Goal: Task Accomplishment & Management: Manage account settings

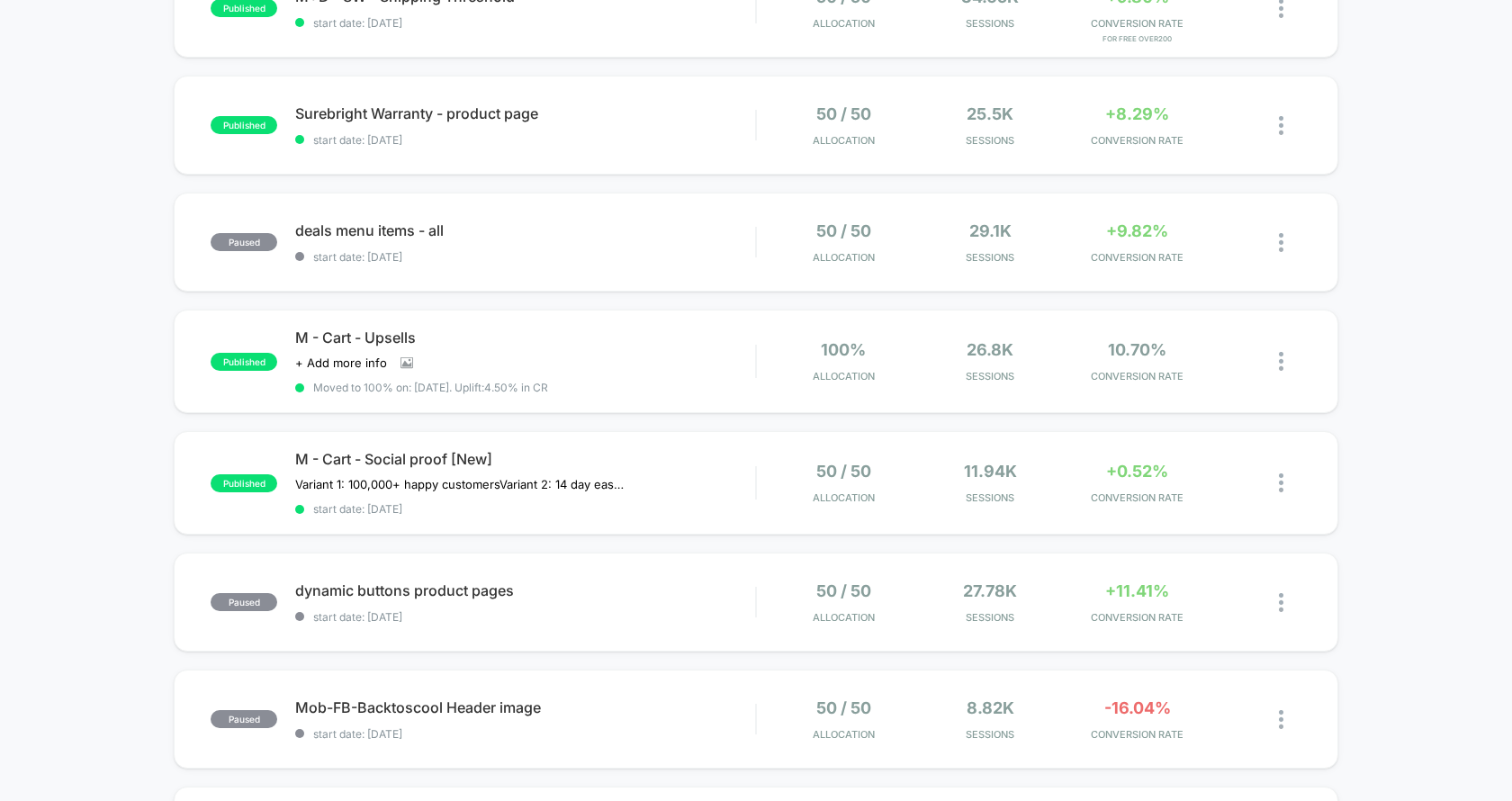
scroll to position [505, 0]
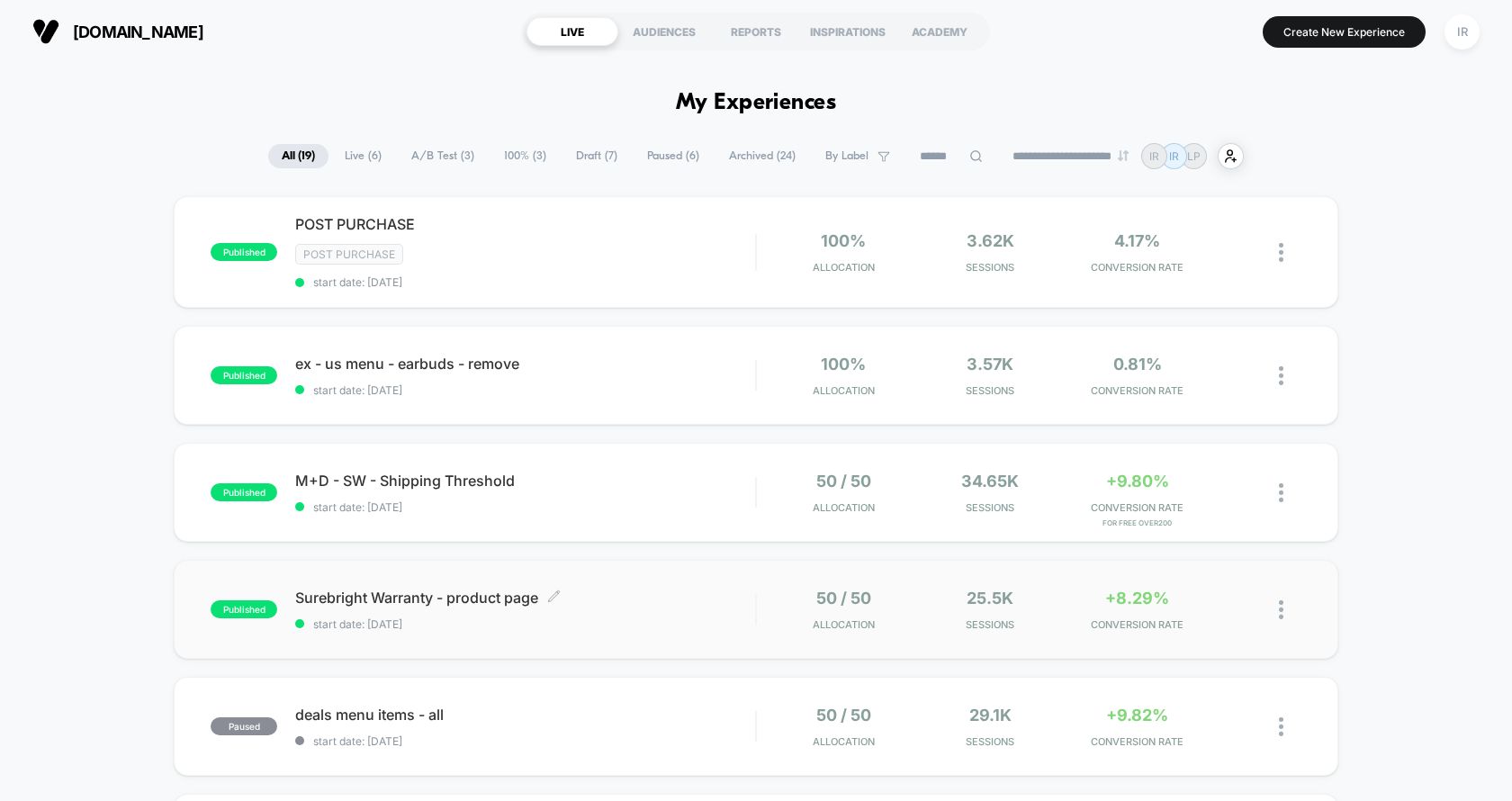
click at [671, 606] on div "Surebright Warranty - product page Click to edit experience details Click to ed…" at bounding box center [525, 610] width 460 height 43
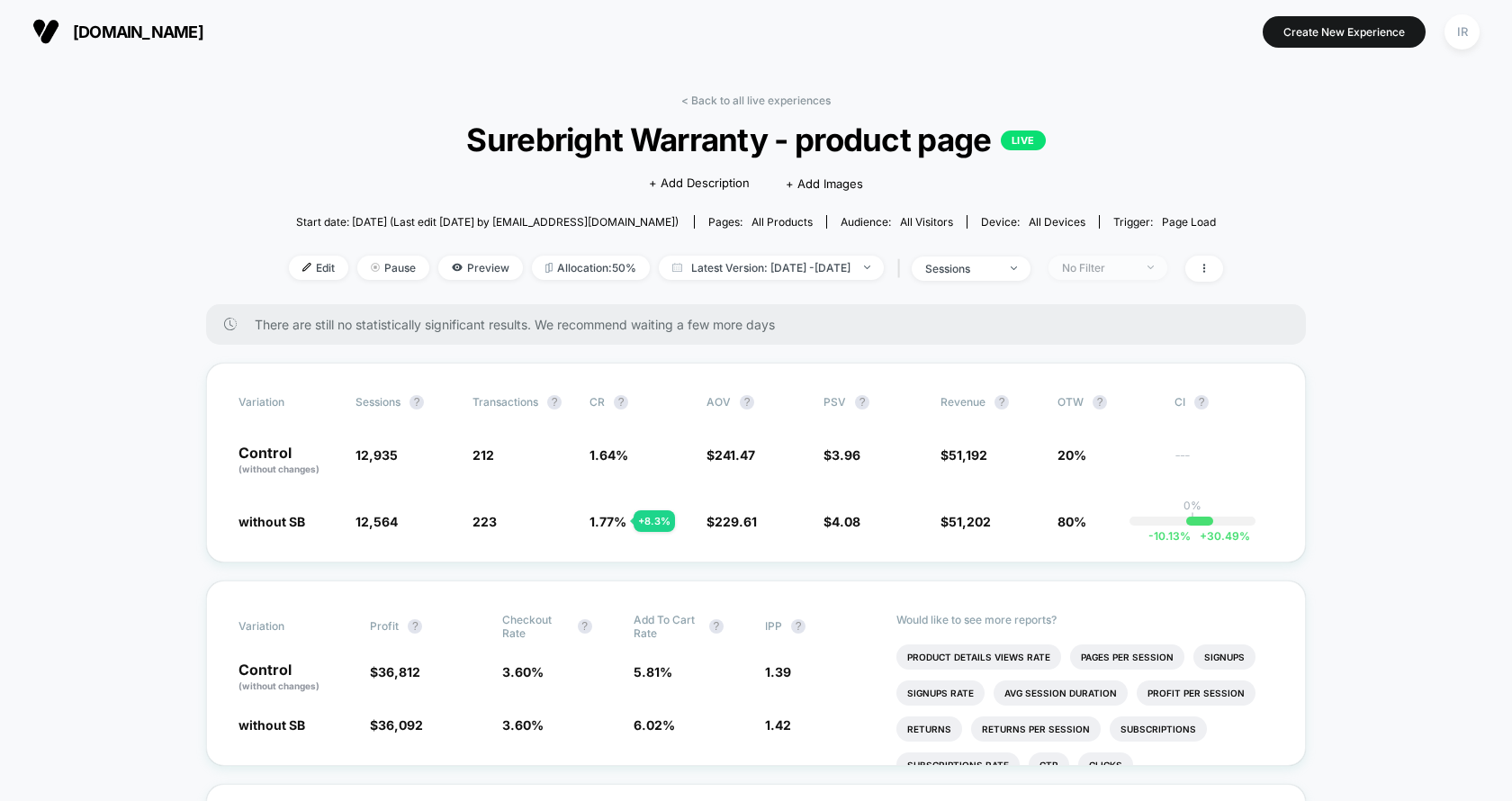
click at [1102, 270] on div "No Filter" at bounding box center [1098, 268] width 72 height 14
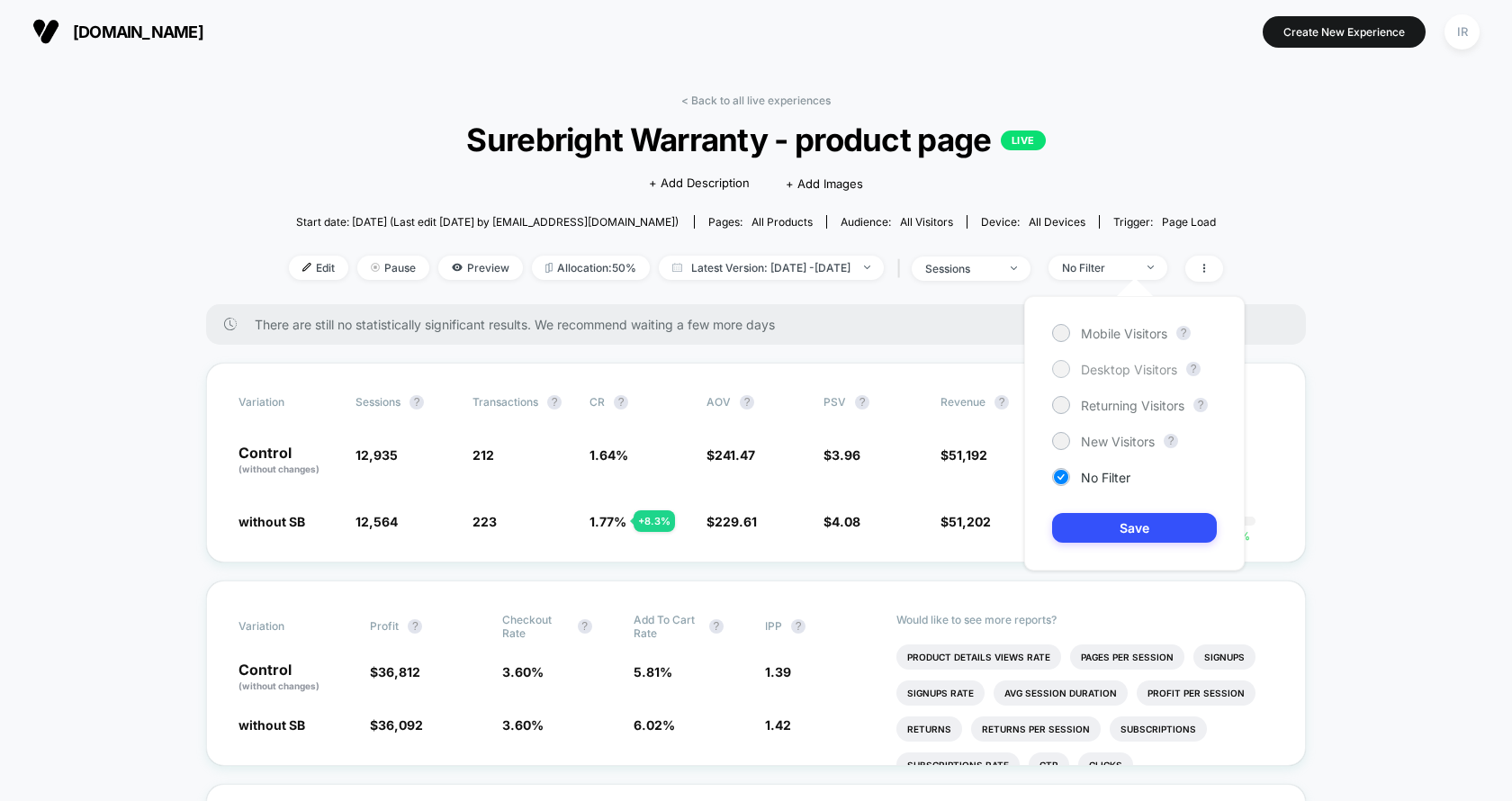
click at [1061, 368] on div at bounding box center [1060, 369] width 14 height 14
click at [1138, 542] on button "Save" at bounding box center [1134, 528] width 164 height 30
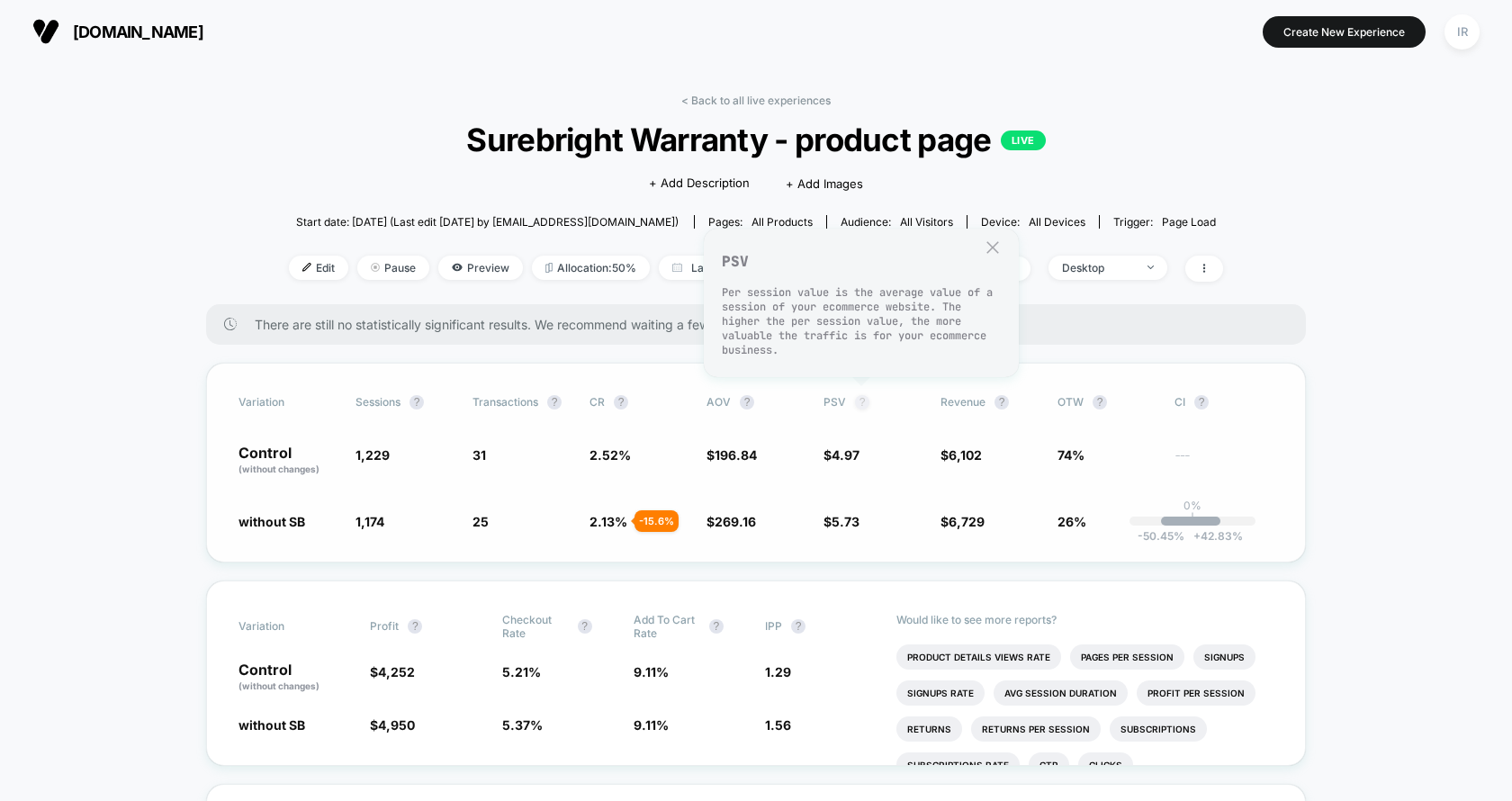
click at [860, 402] on button "?" at bounding box center [862, 402] width 15 height 15
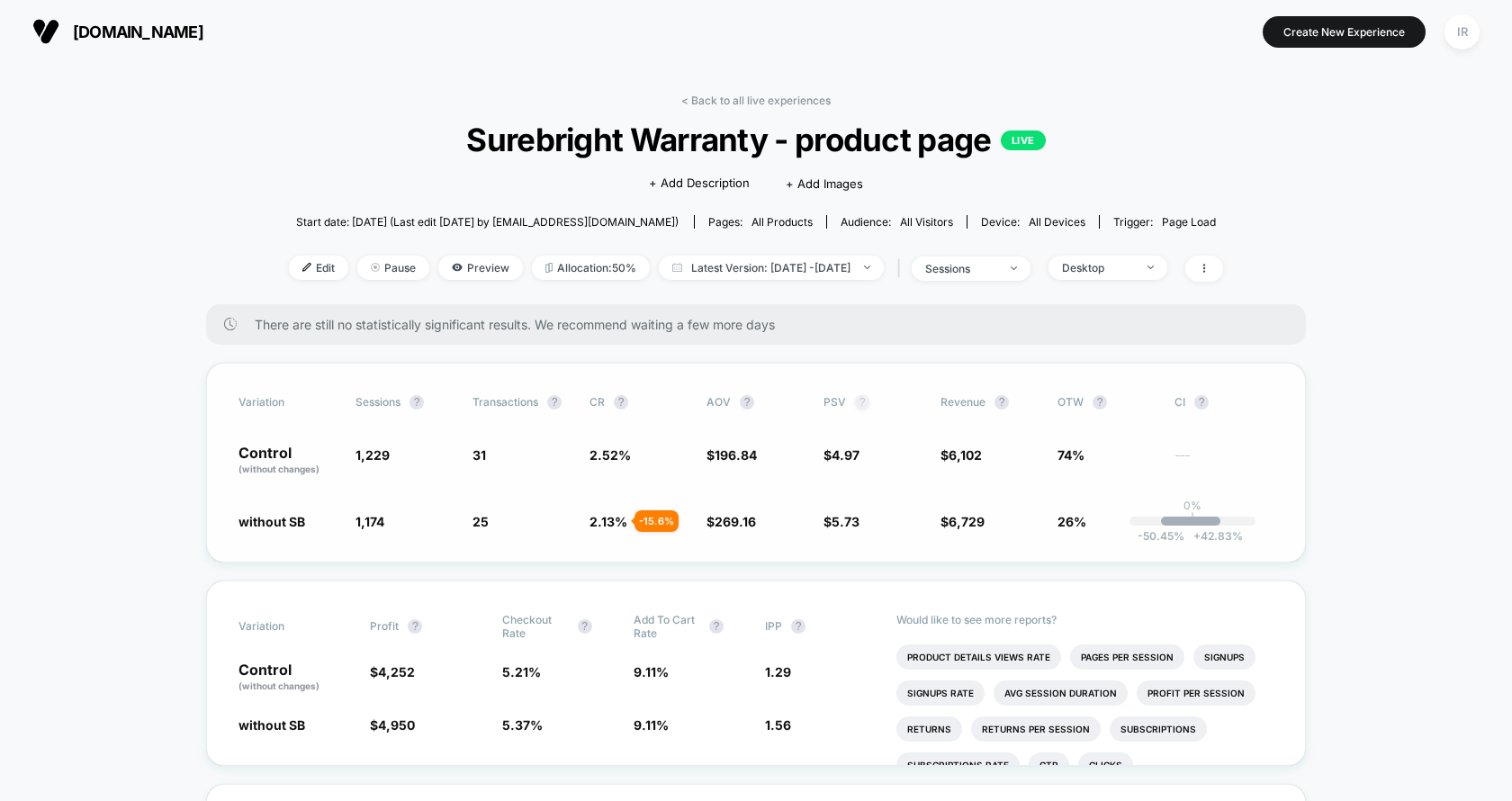
click at [860, 402] on button "?" at bounding box center [862, 402] width 15 height 15
click at [630, 397] on span "CR ?" at bounding box center [639, 402] width 99 height 15
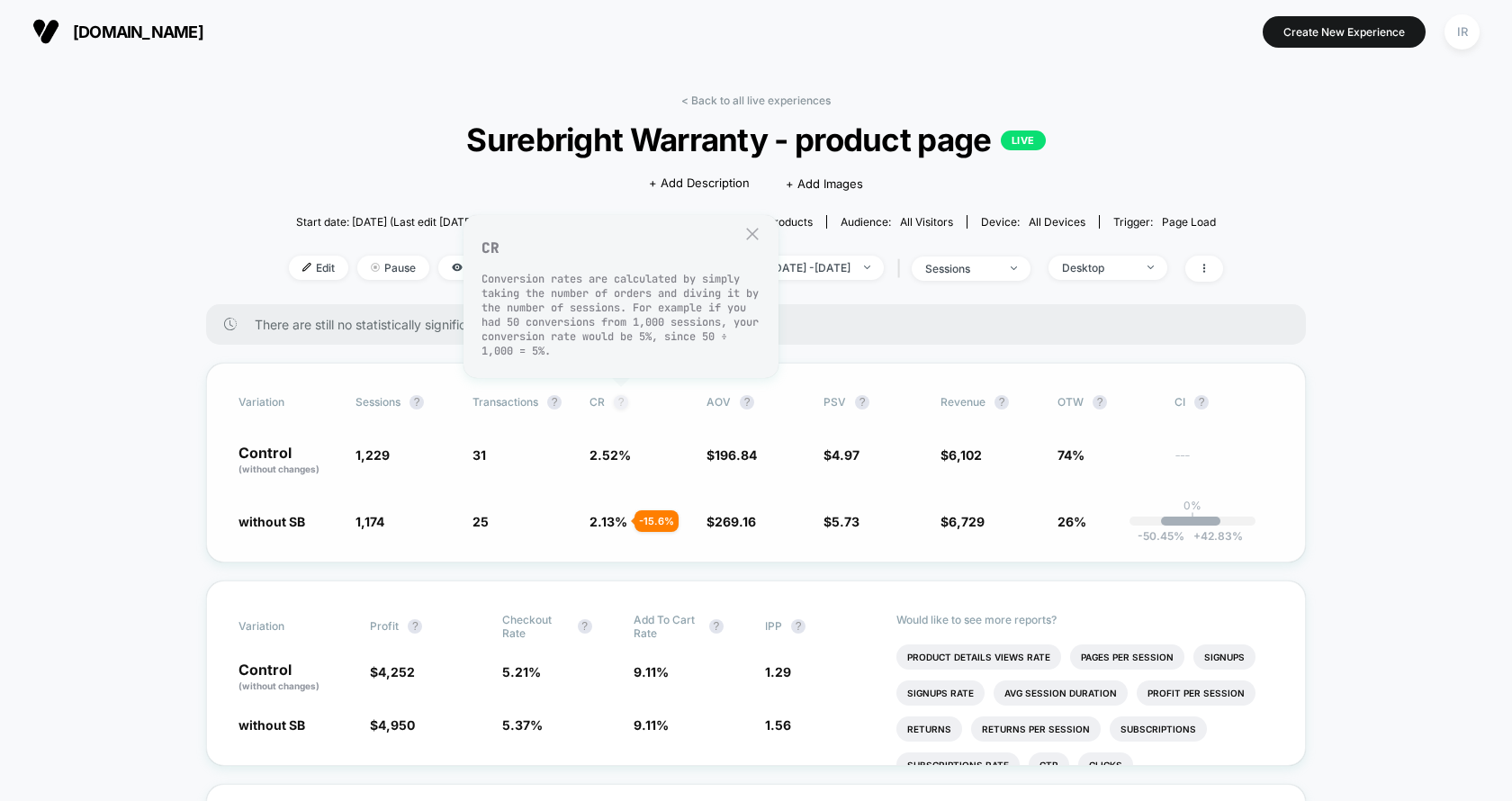
click at [624, 397] on button "?" at bounding box center [620, 402] width 15 height 15
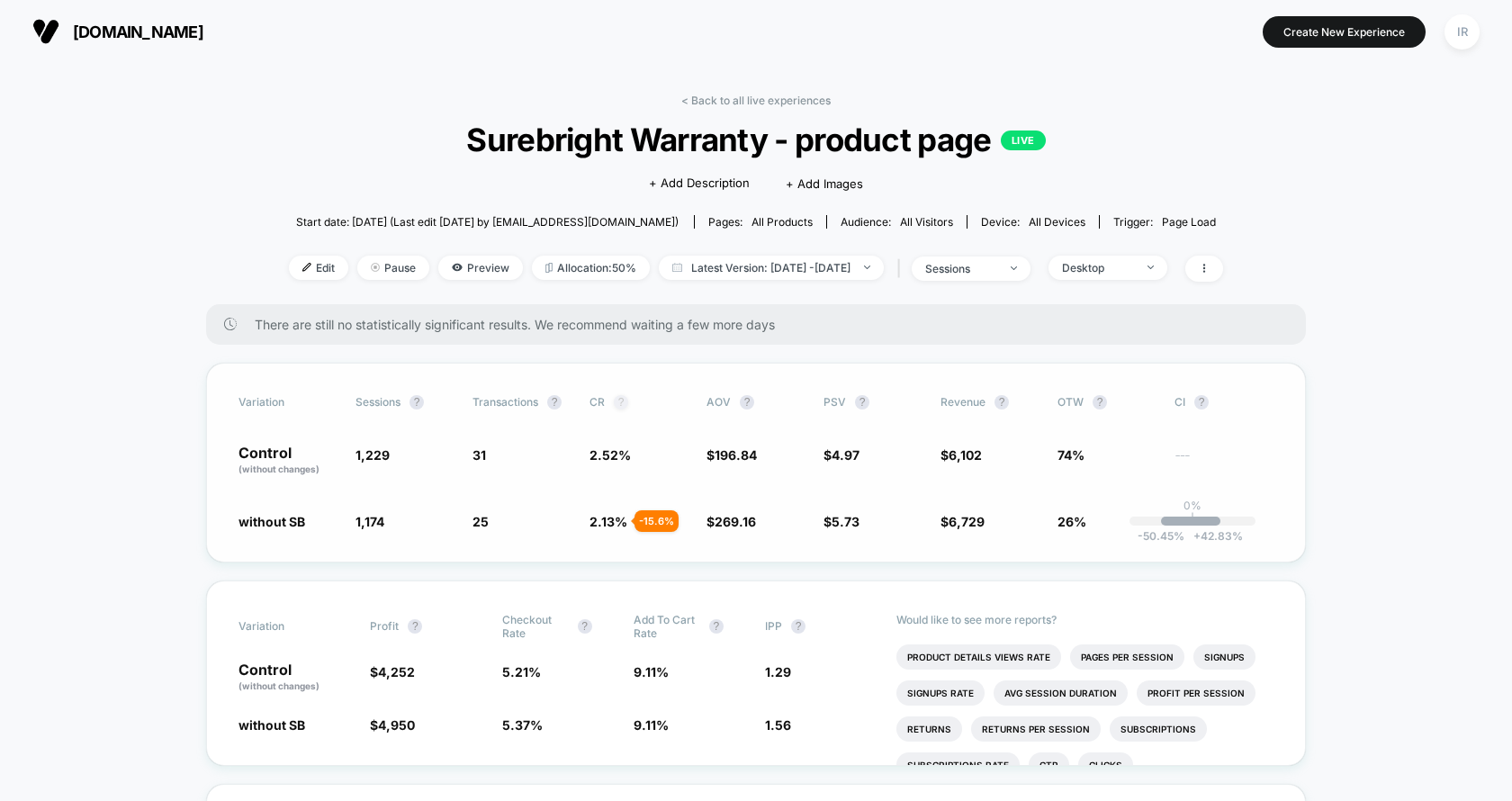
click at [624, 397] on button "?" at bounding box center [620, 402] width 15 height 15
click at [1134, 248] on div "< Back to all live experiences Surebright Warranty - product page LIVE Click to…" at bounding box center [756, 198] width 934 height 211
click at [1122, 267] on div "Desktop" at bounding box center [1098, 268] width 72 height 14
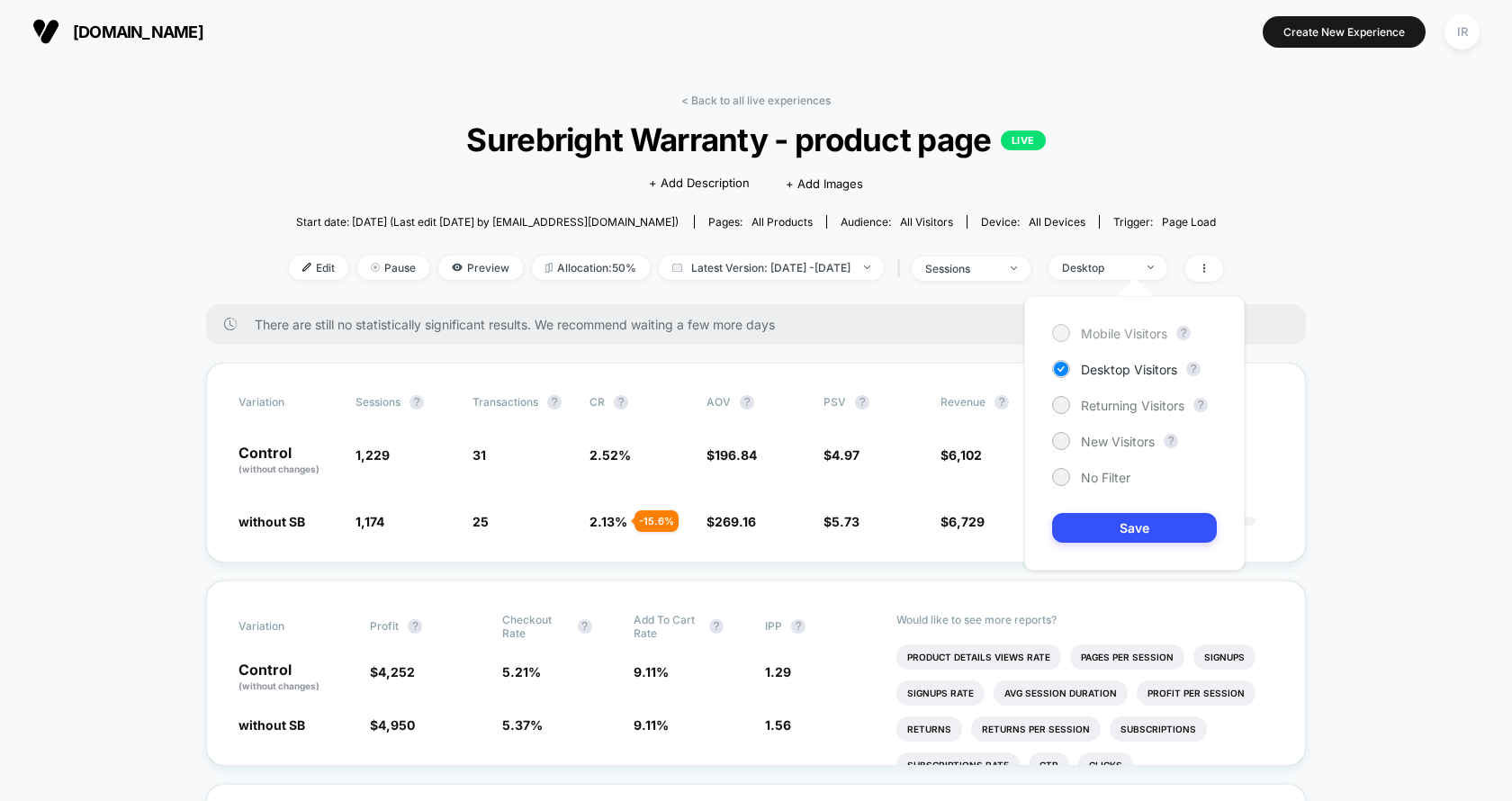
click at [1085, 336] on span "Mobile Visitors" at bounding box center [1124, 333] width 86 height 15
click at [1085, 515] on button "Save" at bounding box center [1134, 528] width 164 height 30
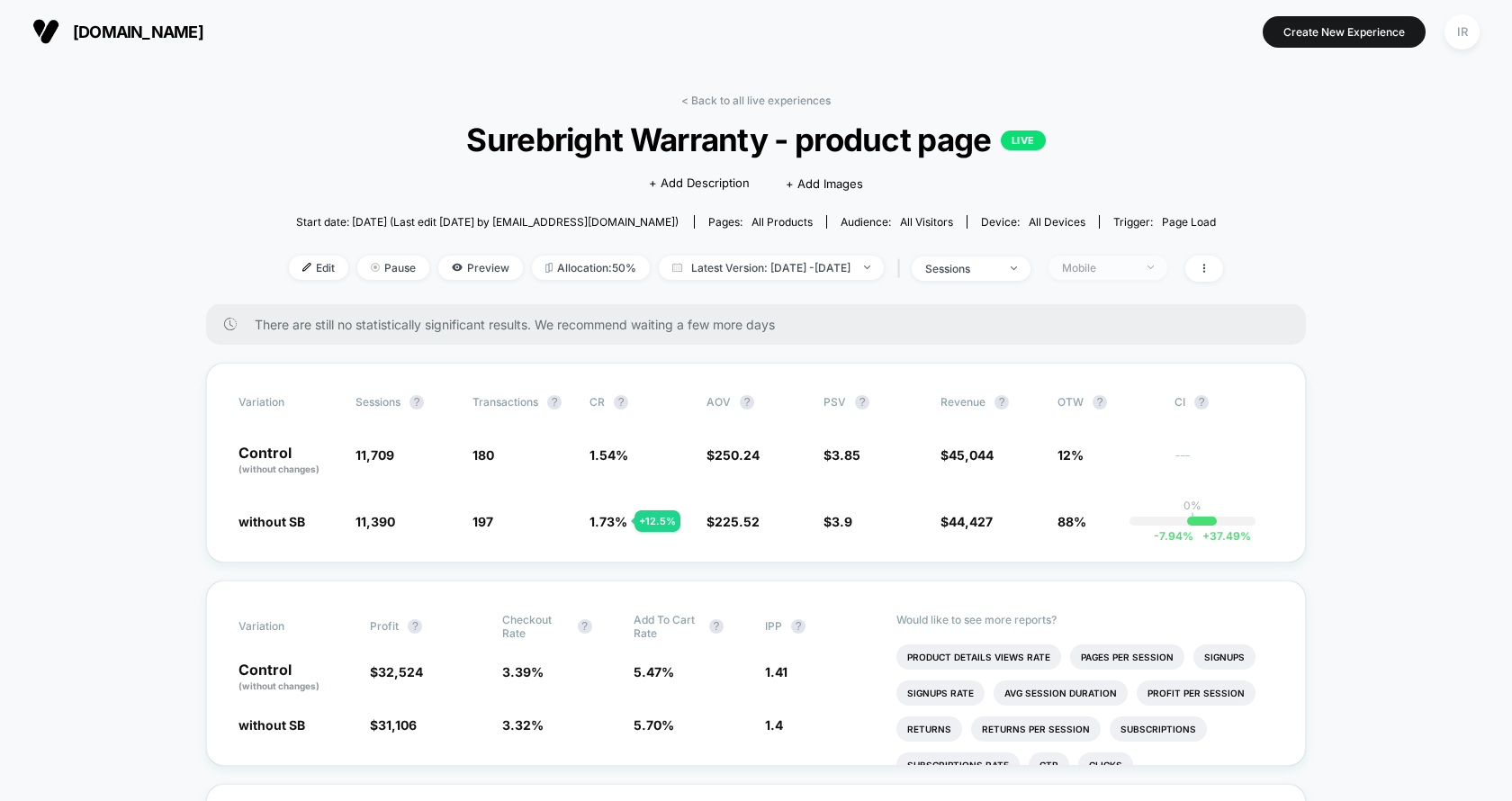
click at [1139, 275] on span "Mobile" at bounding box center [1108, 268] width 119 height 25
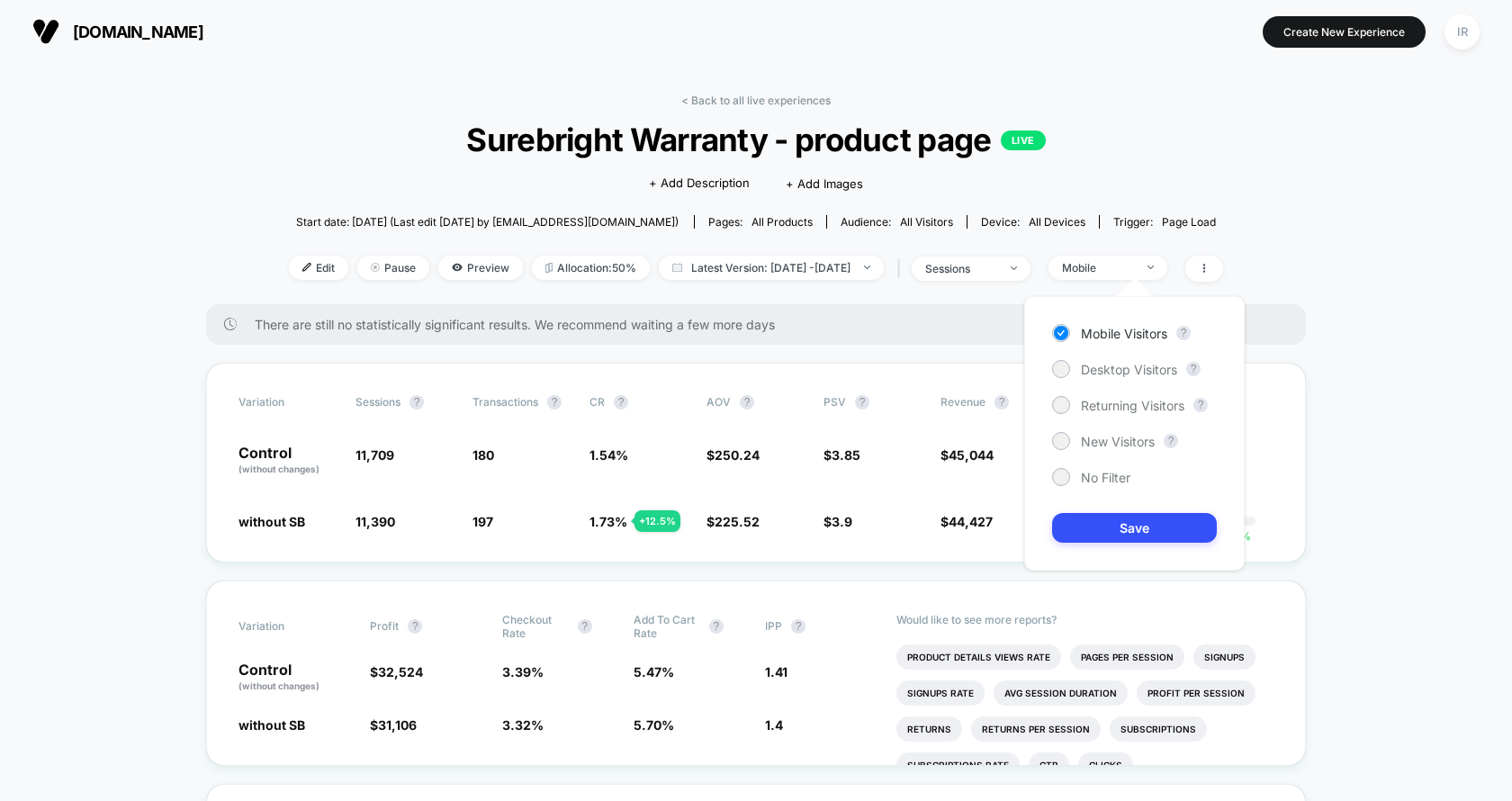
click at [1089, 389] on div "Mobile Visitors ? Desktop Visitors ? Returning Visitors ? New Visitors ? No Fil…" at bounding box center [1134, 433] width 220 height 275
click at [1089, 381] on div "Mobile Visitors ? Desktop Visitors ? Returning Visitors ? New Visitors ? No Fil…" at bounding box center [1134, 433] width 220 height 275
click at [1090, 374] on span "Desktop Visitors" at bounding box center [1129, 369] width 96 height 15
click at [1093, 520] on button "Save" at bounding box center [1134, 528] width 164 height 30
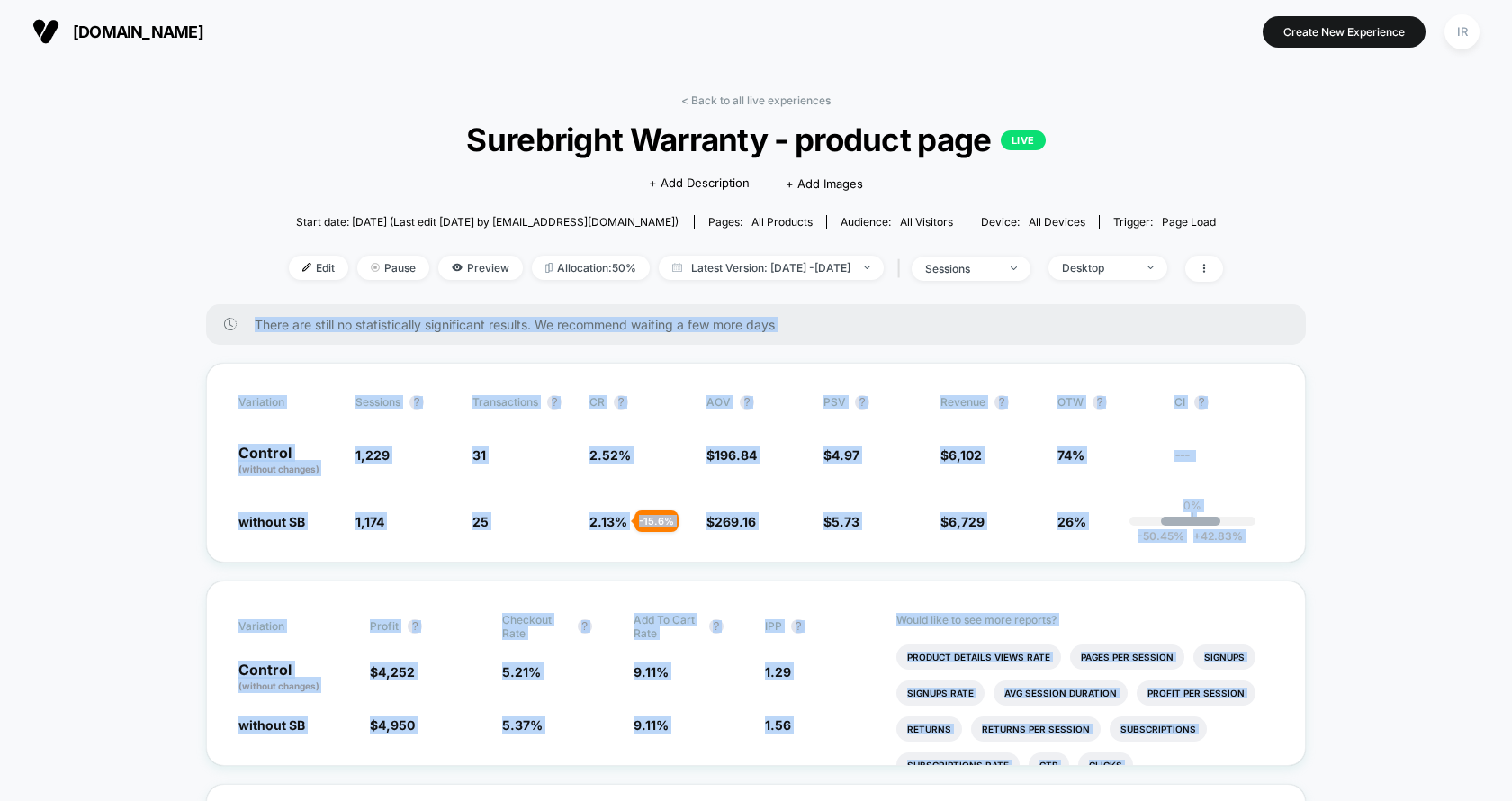
drag, startPoint x: 211, startPoint y: 291, endPoint x: 1288, endPoint y: 775, distance: 1180.8
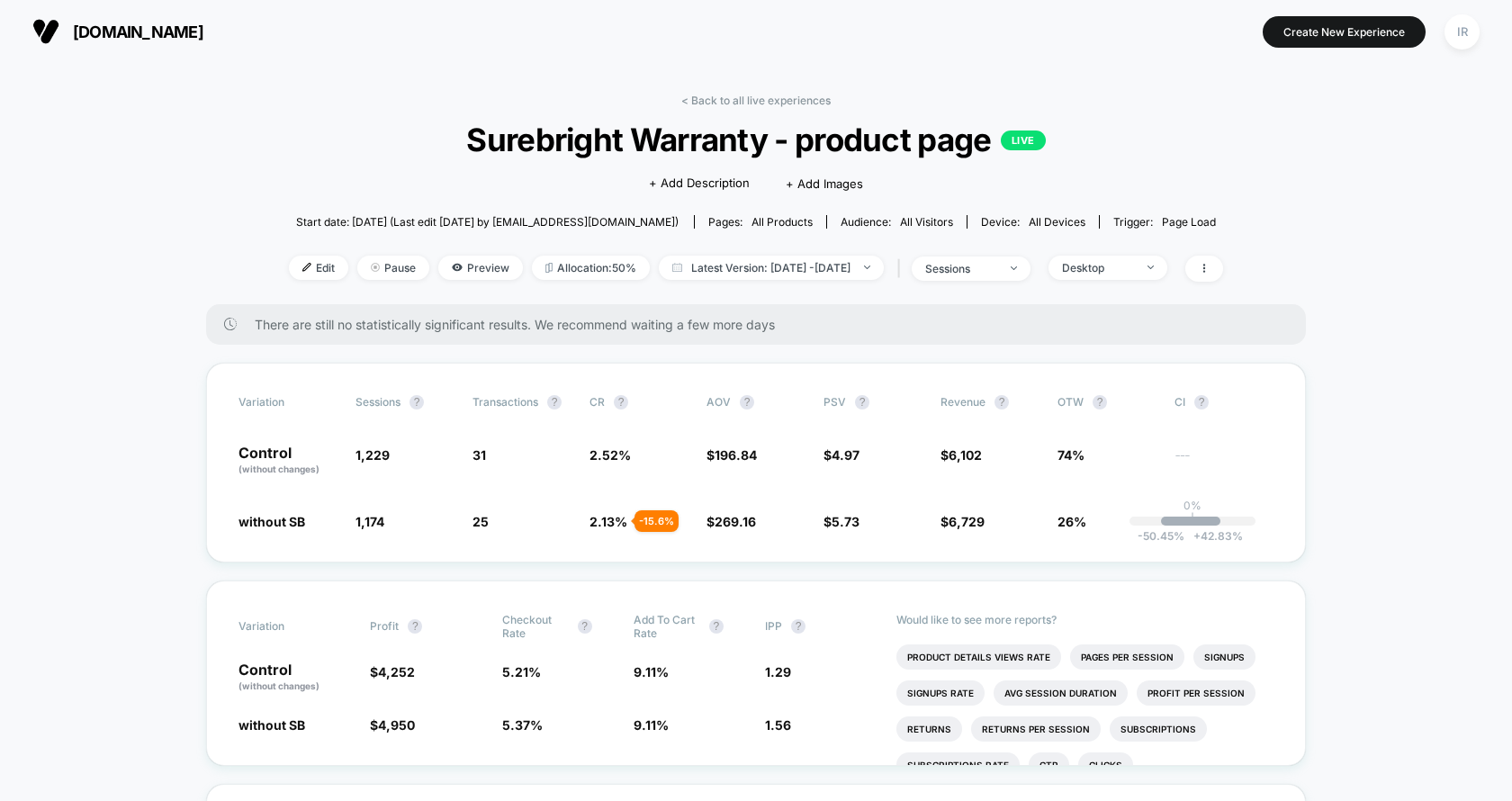
click at [824, 279] on div "Edit Pause Preview Allocation: 50% Latest Version: Sep 8, 2025 - Sep 12, 2025 |…" at bounding box center [756, 269] width 934 height 26
click at [826, 273] on span "Latest Version: Sep 8, 2025 - Sep 12, 2025" at bounding box center [771, 268] width 225 height 25
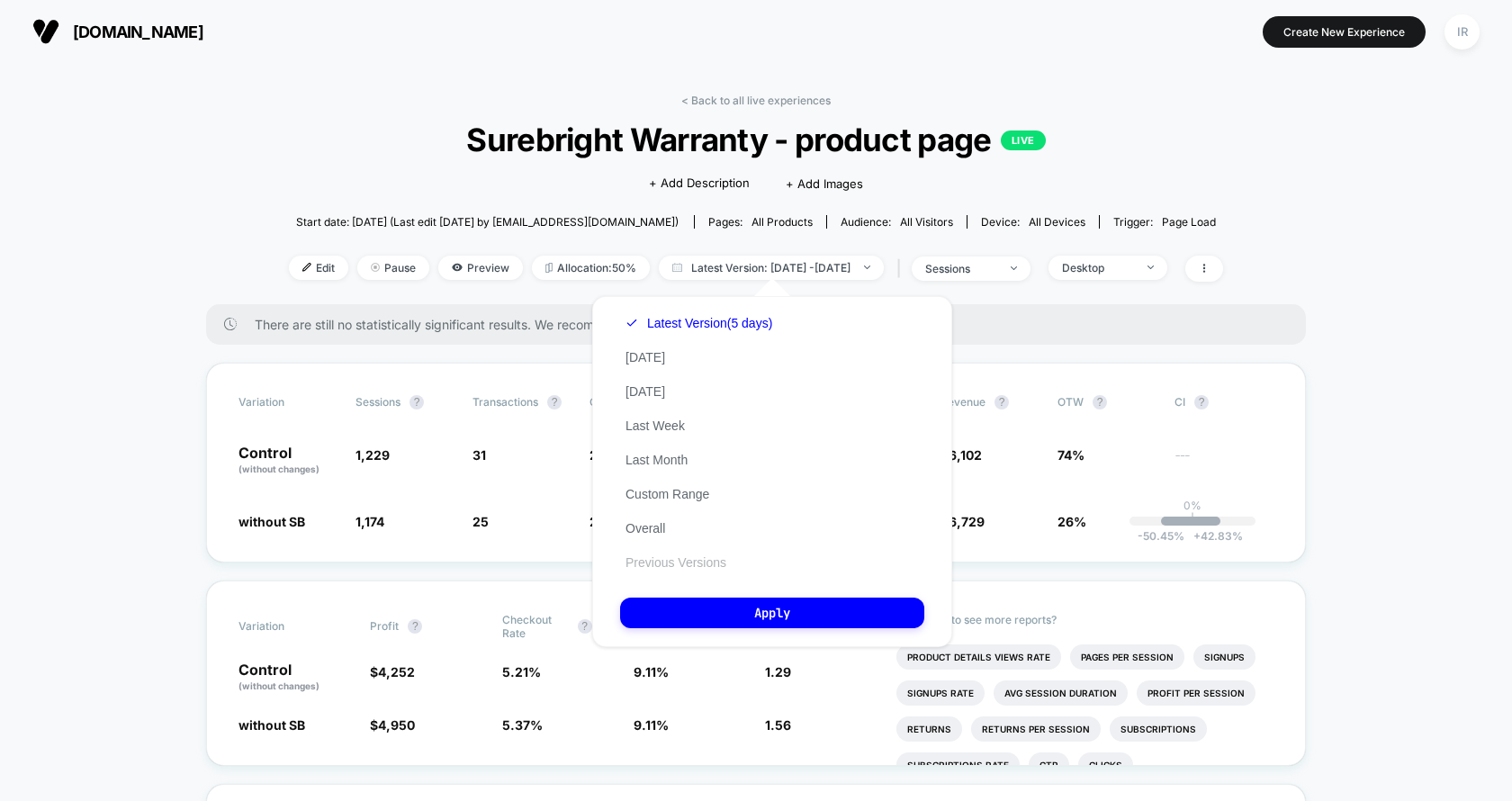
click at [664, 564] on button "Previous Versions" at bounding box center [676, 562] width 112 height 16
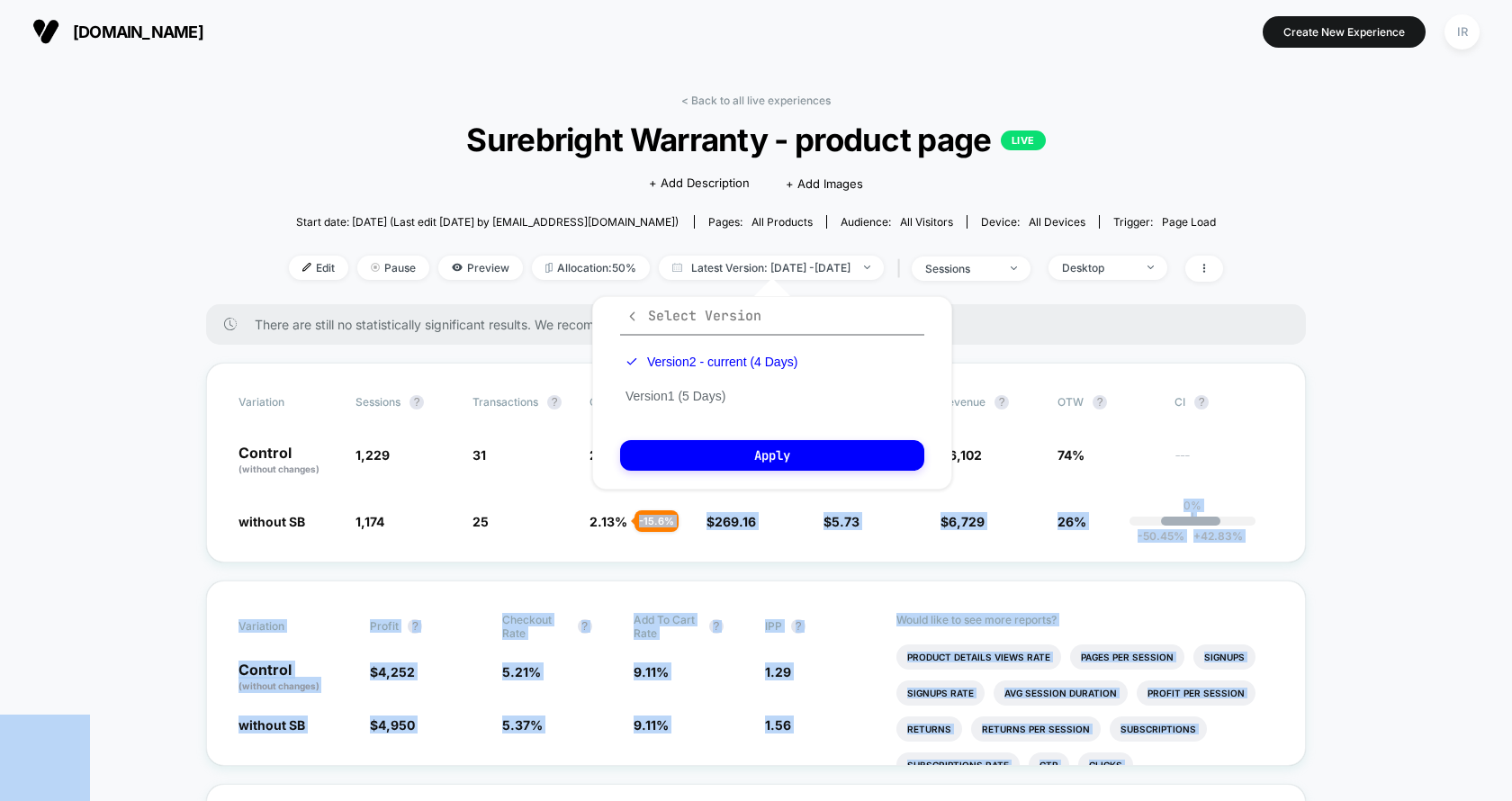
drag, startPoint x: 664, startPoint y: 564, endPoint x: 635, endPoint y: 322, distance: 243.7
click at [635, 322] on body "heavys.com Create New Experience IR heavys.com < Back to all live experiences S…" at bounding box center [756, 400] width 1512 height 801
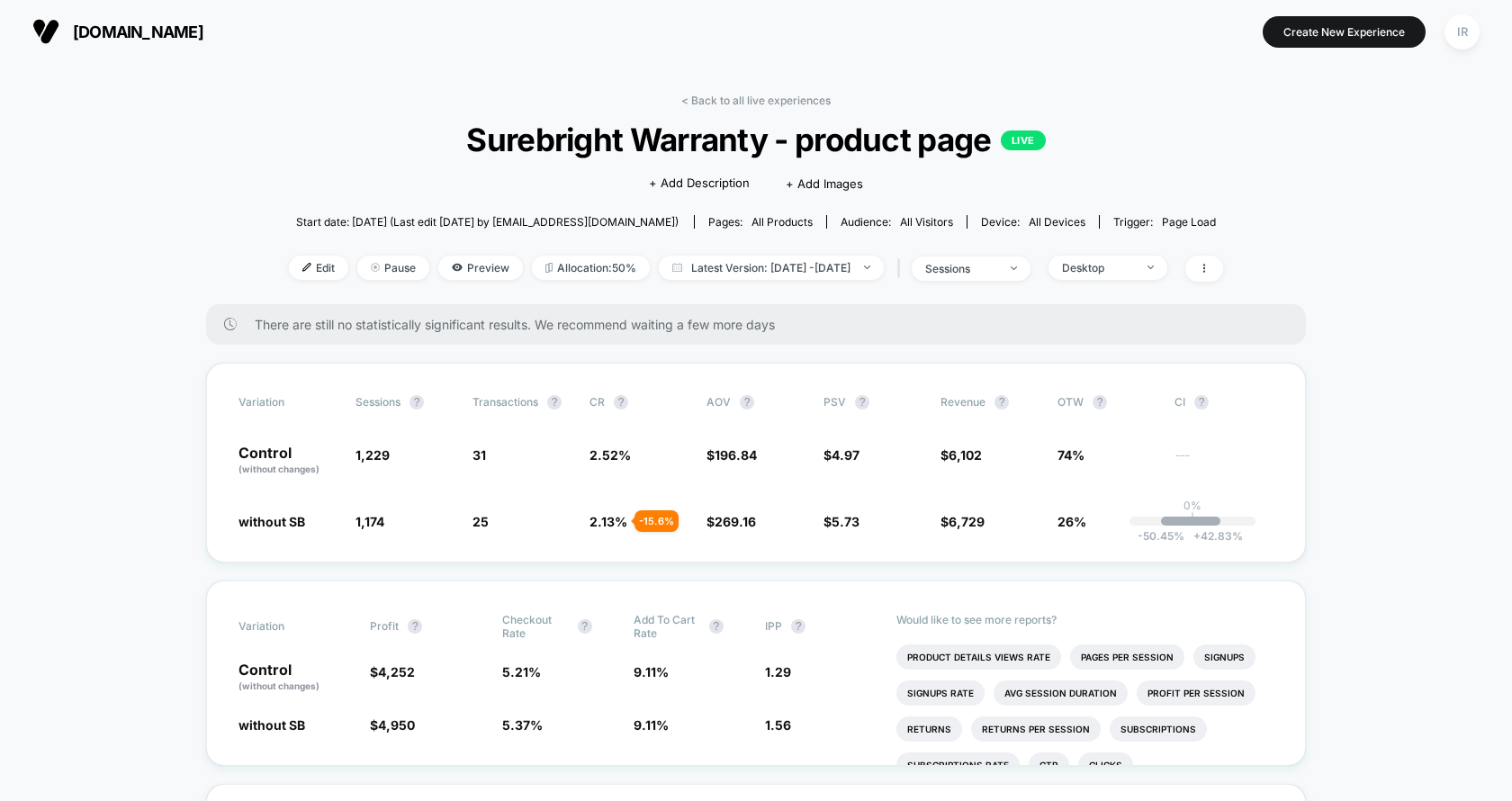
click at [629, 318] on span "There are still no statistically significant results. We recommend waiting a fe…" at bounding box center [762, 324] width 1015 height 15
click at [758, 259] on span "Latest Version: Sep 8, 2025 - Sep 12, 2025" at bounding box center [771, 268] width 225 height 25
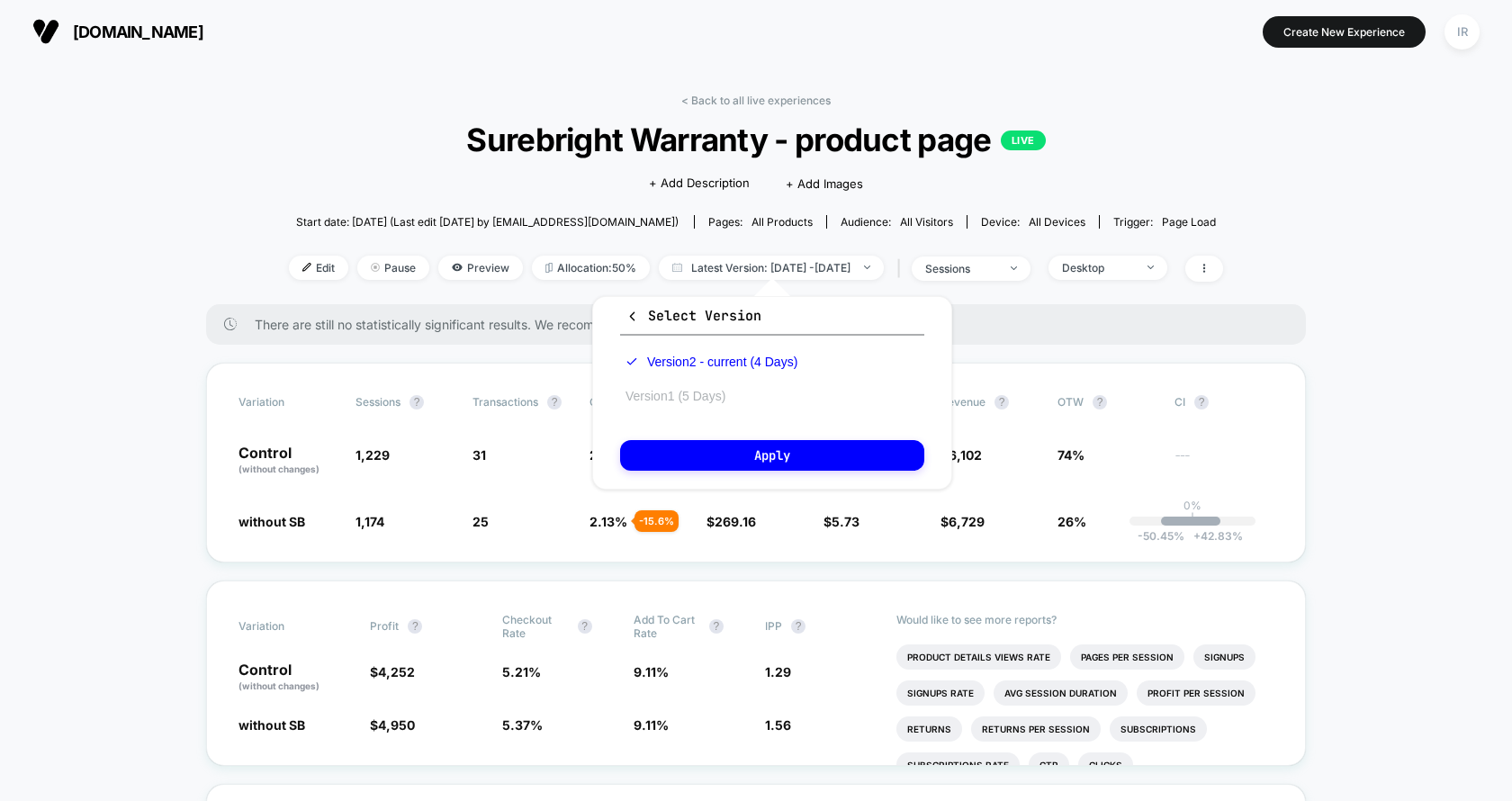
click at [642, 401] on button "Version 1 (5 Days)" at bounding box center [676, 396] width 111 height 16
click at [710, 476] on div "Select Version Version 2 - current (4 Days) Version 1 (5 Days) Apply" at bounding box center [772, 393] width 360 height 193
click at [716, 468] on button "Apply" at bounding box center [772, 455] width 304 height 31
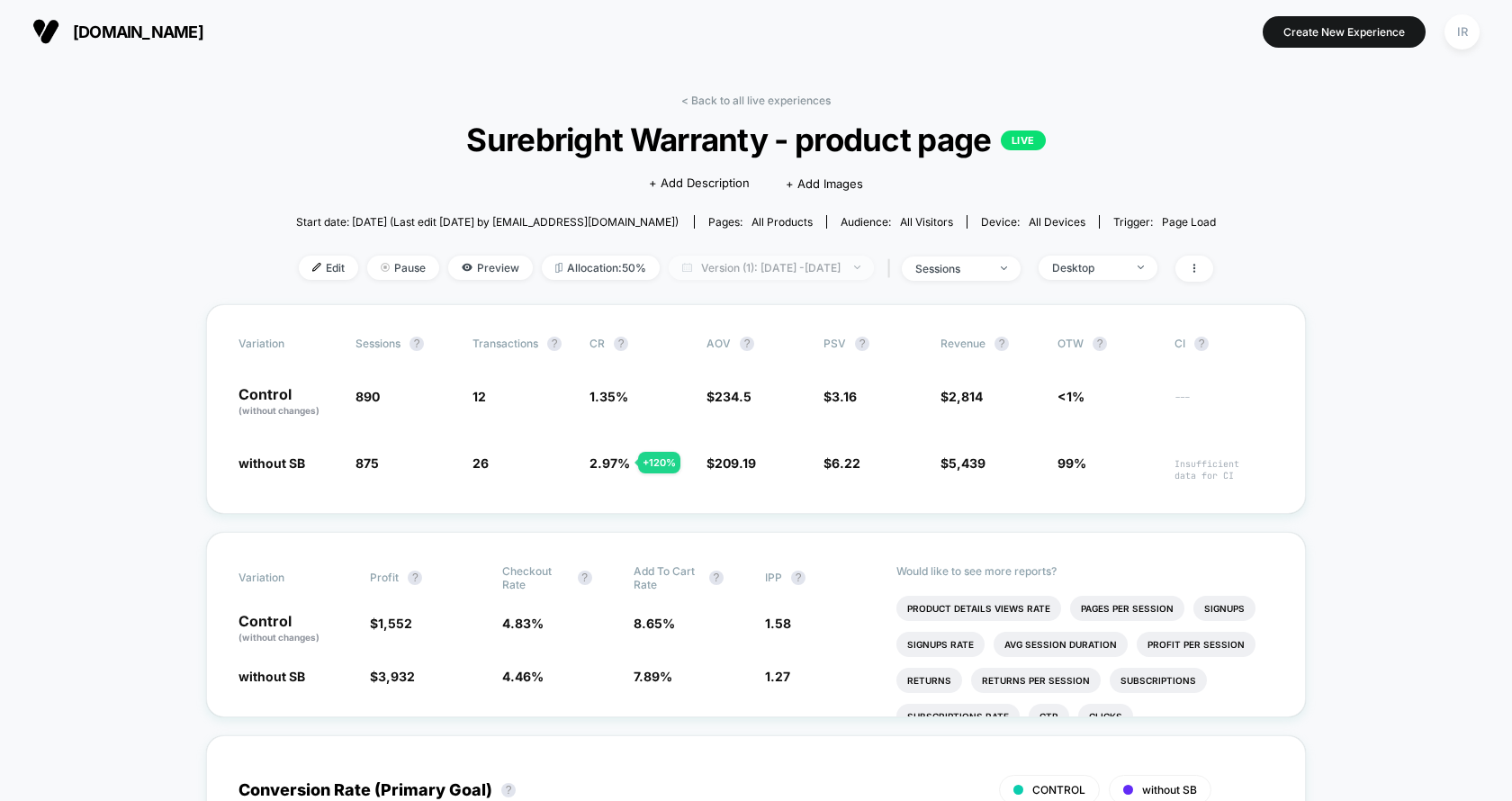
click at [744, 264] on span "Version (1): Sep 5, 2025 - Sep 9, 2025" at bounding box center [771, 268] width 205 height 25
select select "*"
select select "****"
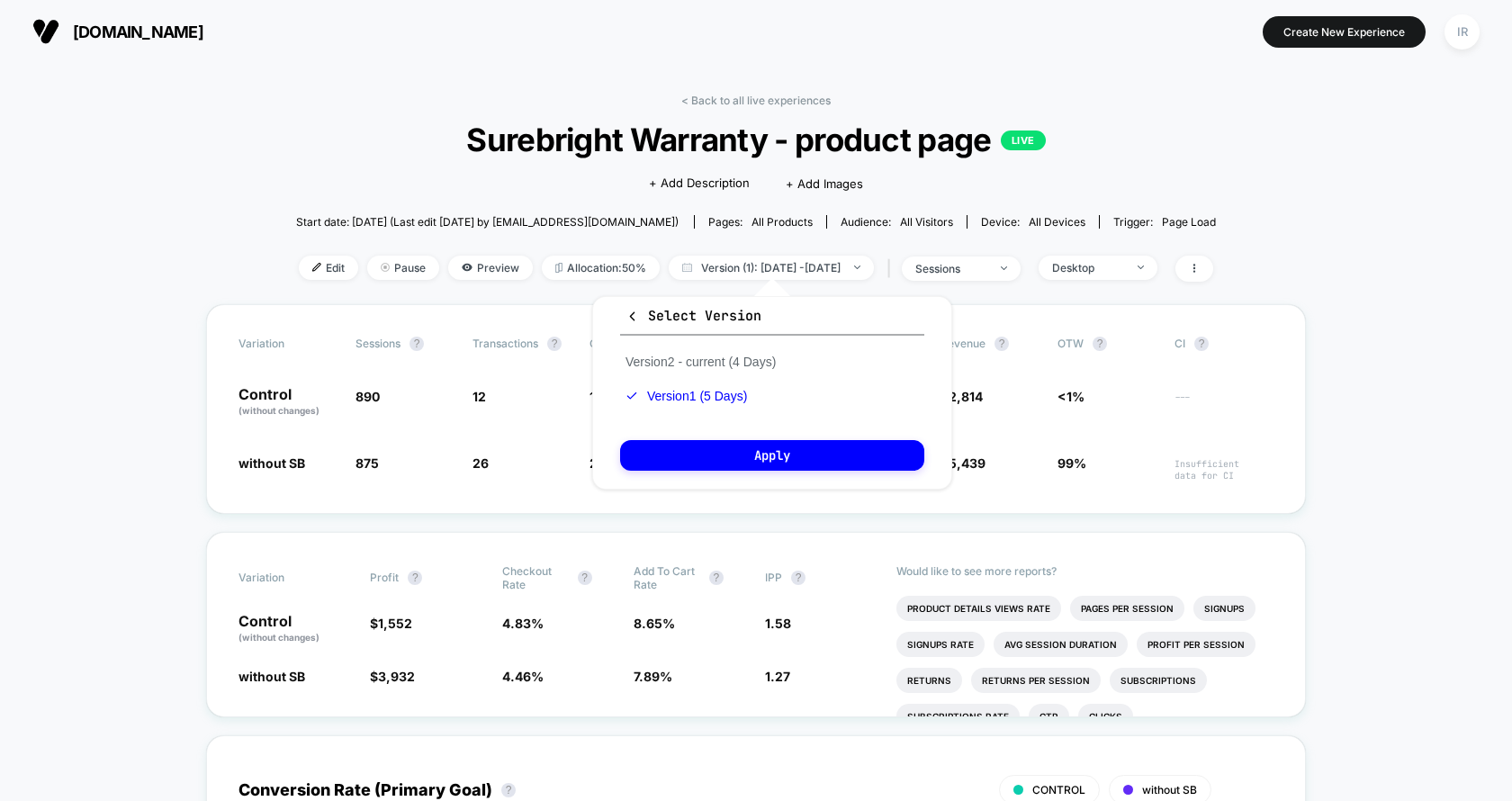
click at [604, 329] on div "Select Version Version 2 - current (4 Days) Version 1 (5 Days) Apply" at bounding box center [772, 393] width 360 height 193
click at [628, 319] on icon "button" at bounding box center [632, 316] width 14 height 14
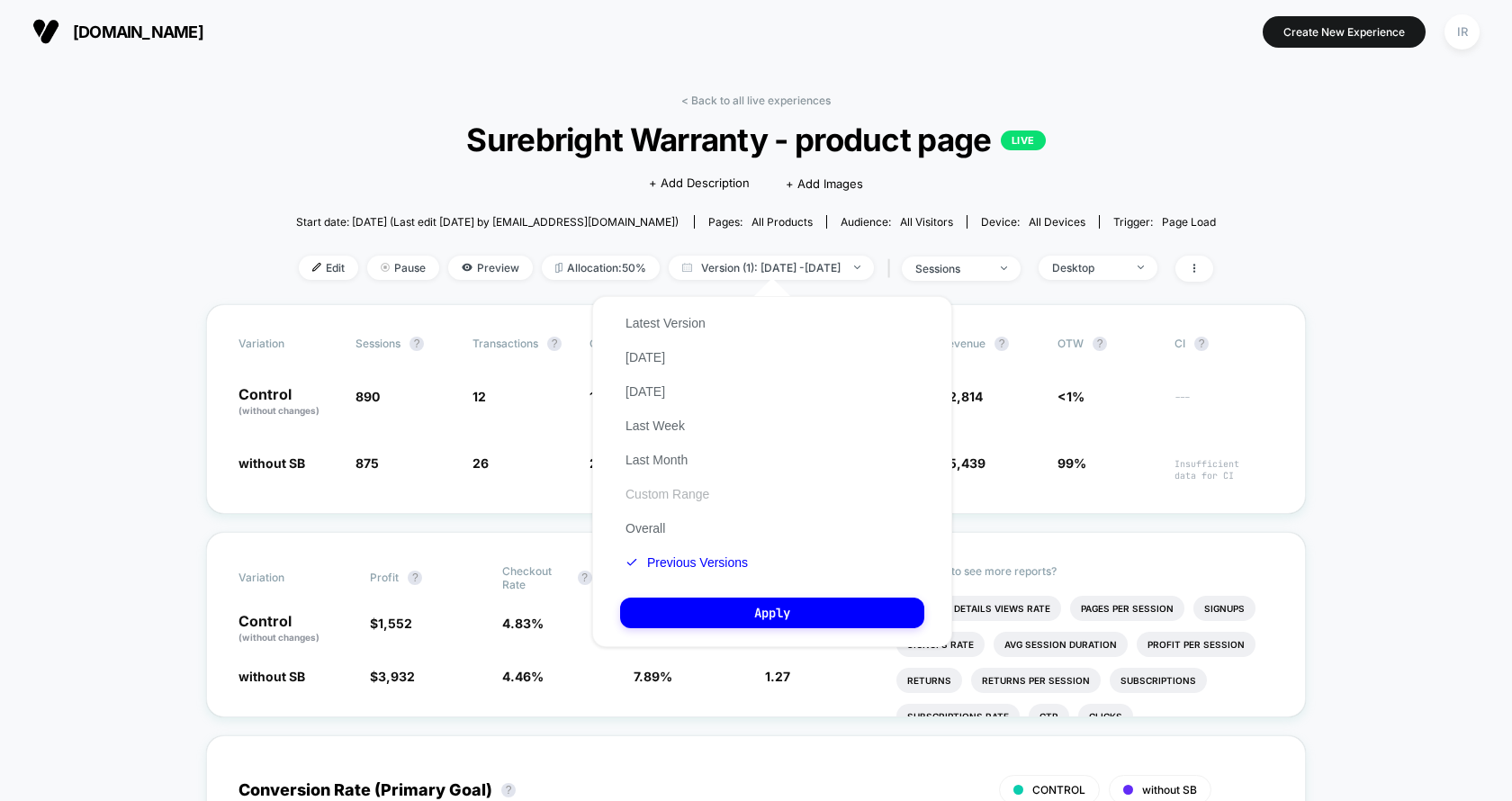
drag, startPoint x: 682, startPoint y: 530, endPoint x: 691, endPoint y: 498, distance: 33.2
click at [691, 501] on div "Latest Version Today Yesterday Last Week Last Month Custom Range Overall Previo…" at bounding box center [687, 443] width 133 height 274
click at [691, 498] on button "Custom Range" at bounding box center [667, 494] width 94 height 16
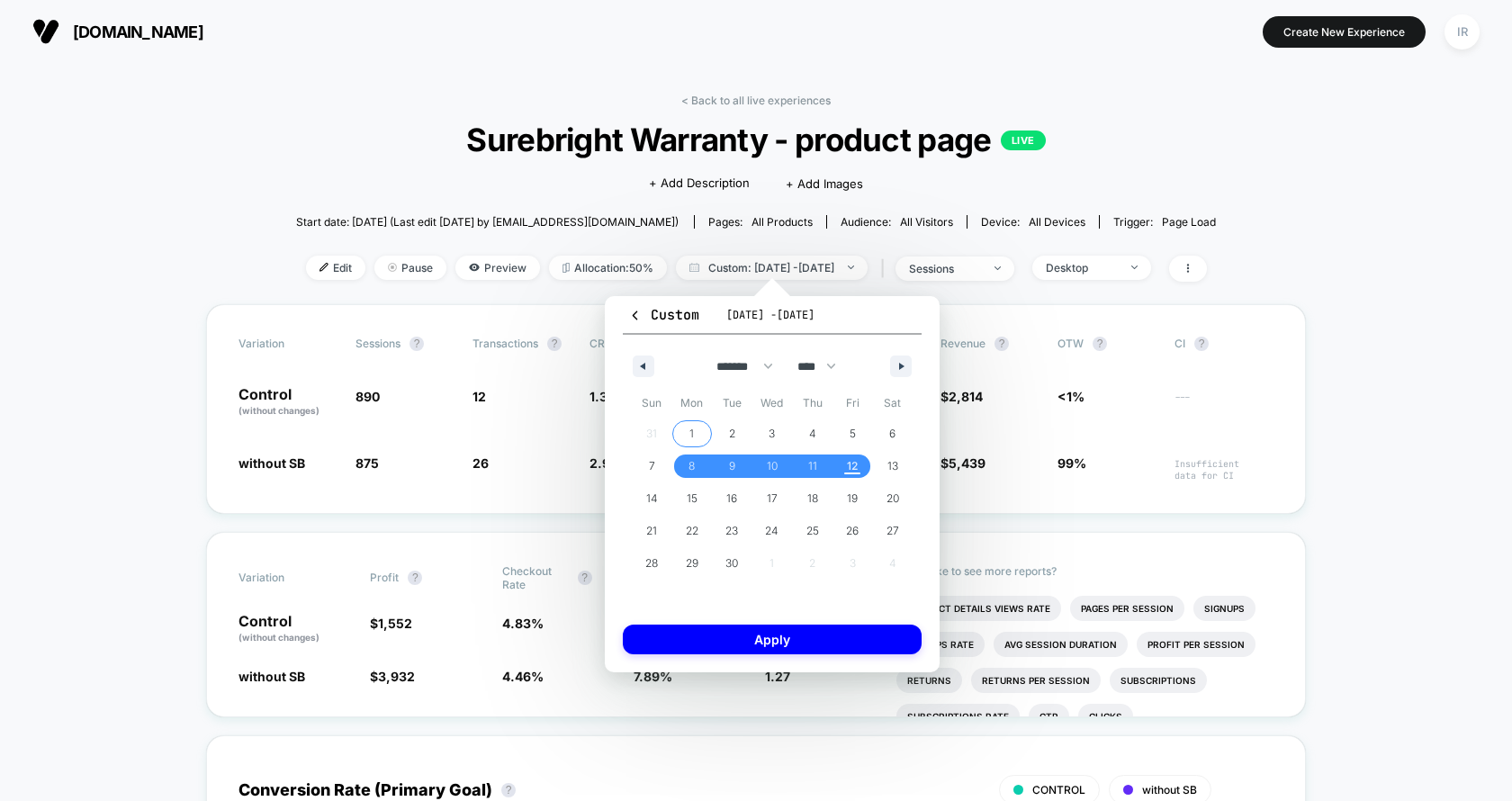
click at [696, 431] on span "1" at bounding box center [692, 434] width 41 height 24
click at [857, 473] on span "12" at bounding box center [852, 466] width 11 height 33
click at [857, 664] on div "Custom Sep 8, 2025 - Sep 12, 2025 ******* ******** ***** ***** *** **** **** **…" at bounding box center [772, 485] width 335 height 377
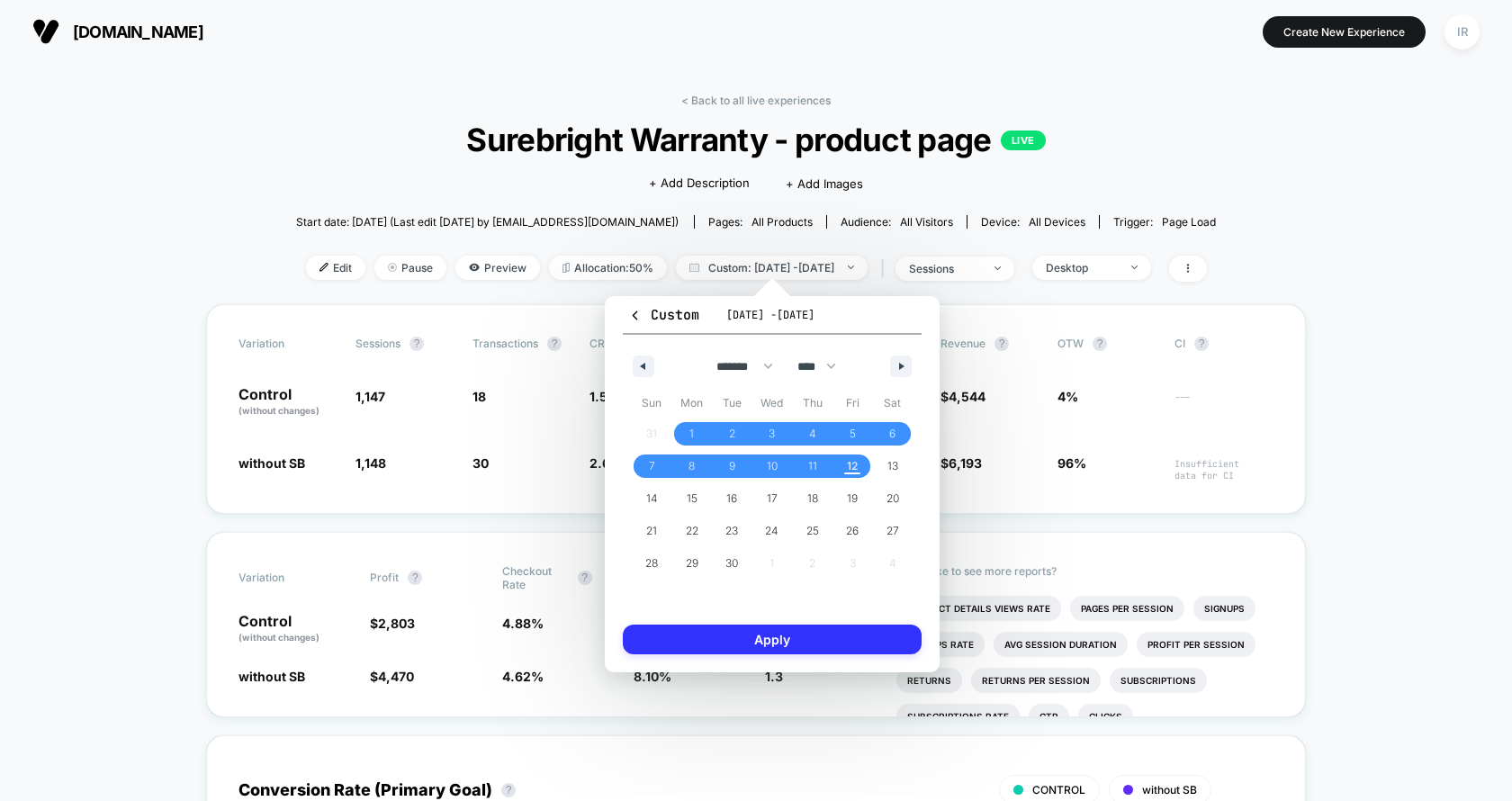
click at [858, 646] on button "Apply" at bounding box center [772, 639] width 299 height 30
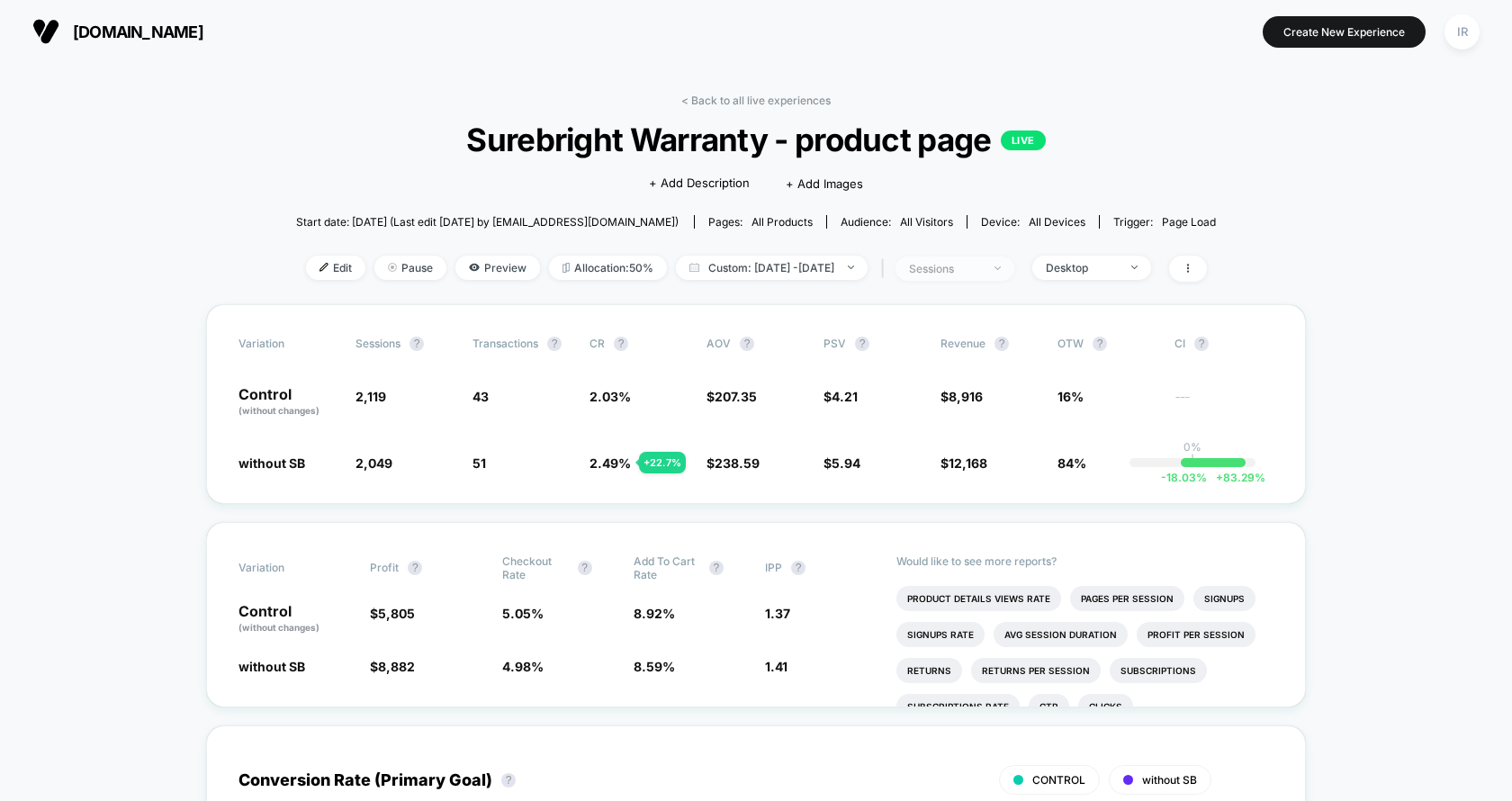
click at [1014, 277] on span "sessions" at bounding box center [955, 269] width 119 height 25
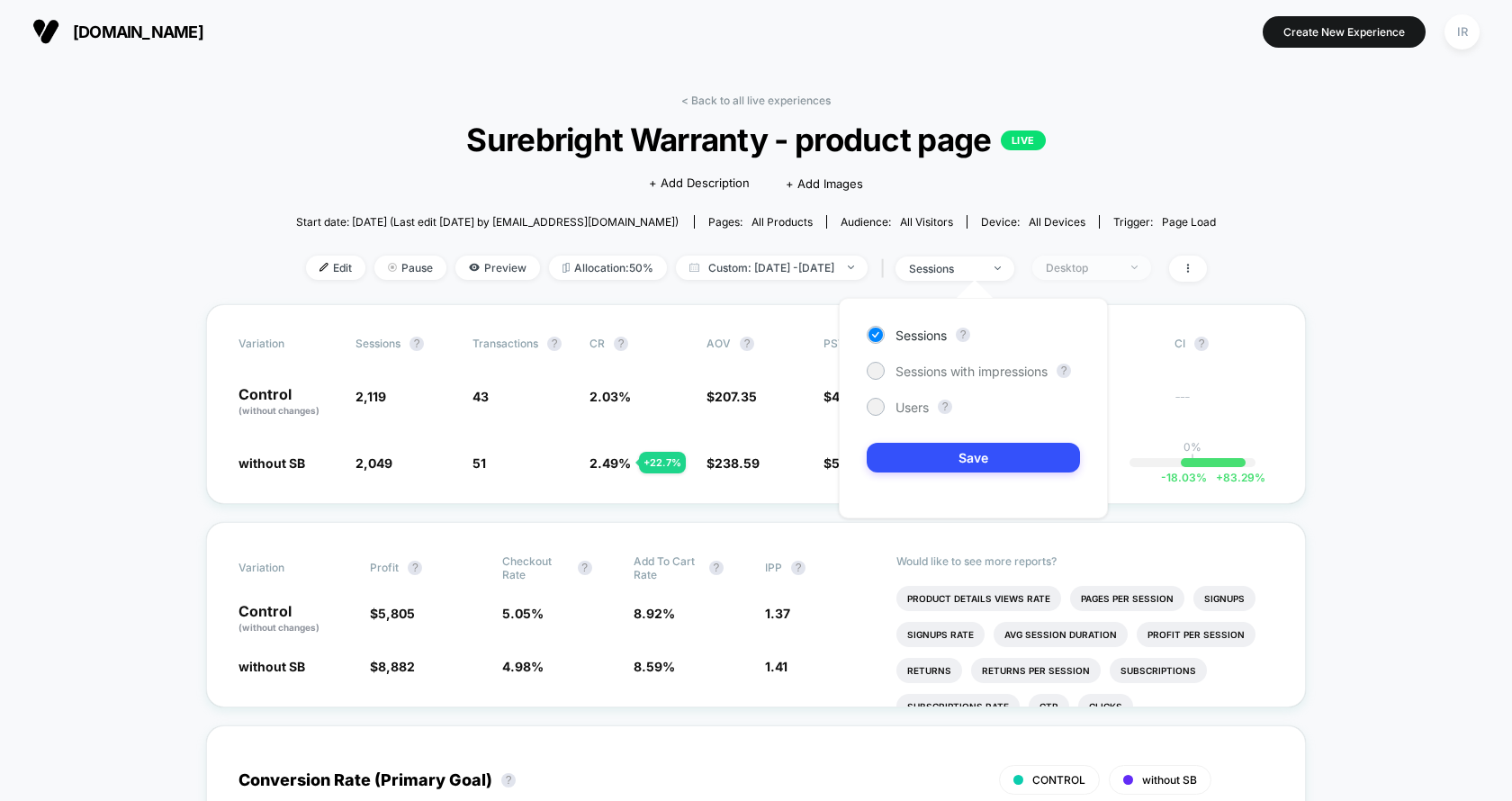
click at [1087, 278] on span "Desktop" at bounding box center [1092, 268] width 119 height 25
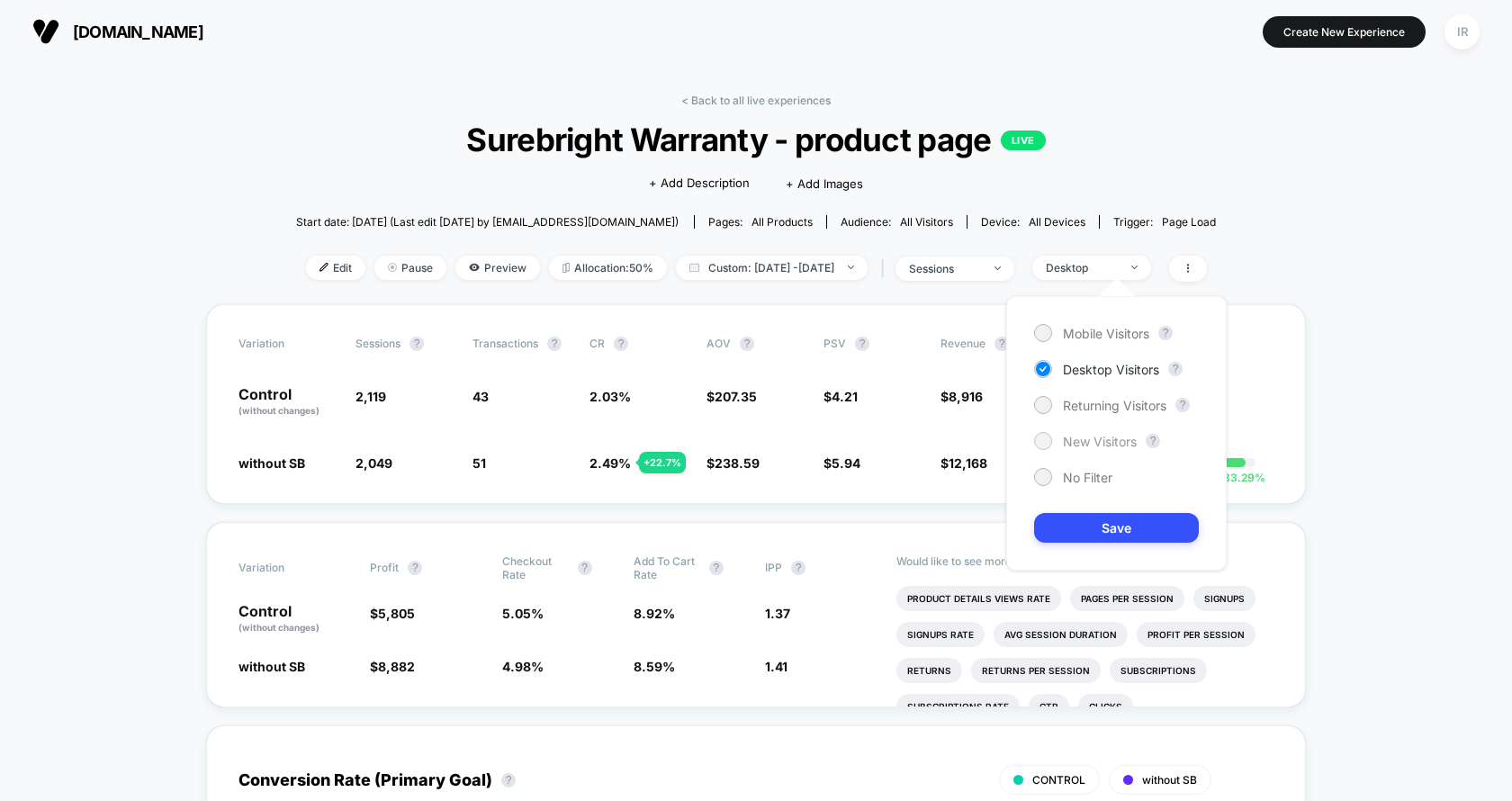
click at [1071, 446] on span "New Visitors" at bounding box center [1100, 441] width 73 height 15
click at [1071, 544] on div "Mobile Visitors ? Desktop Visitors ? Returning Visitors ? New Visitors ? No Fil…" at bounding box center [1116, 433] width 220 height 275
click at [1076, 530] on button "Save" at bounding box center [1116, 528] width 164 height 30
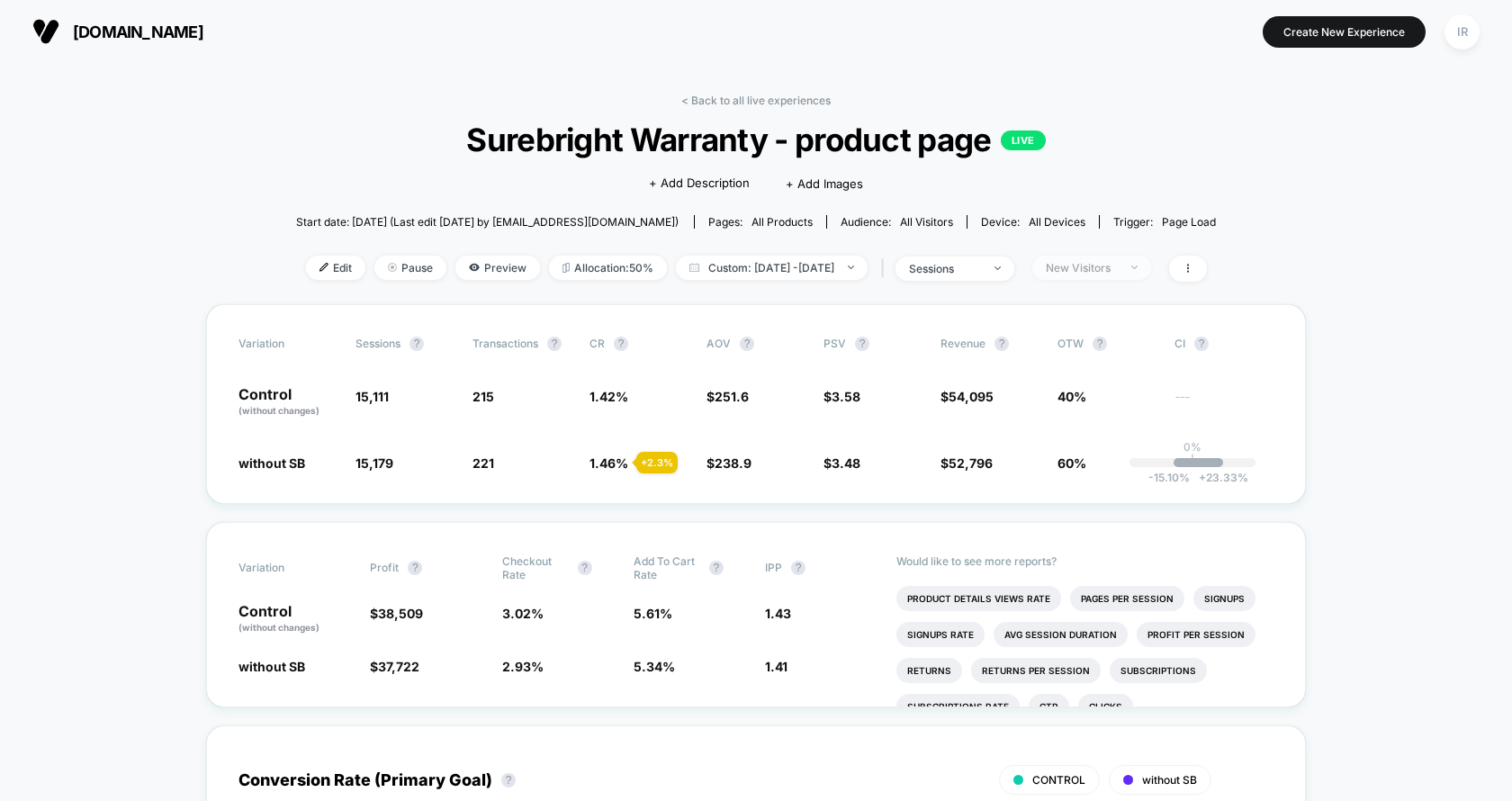
click at [1093, 268] on div "New Visitors" at bounding box center [1081, 268] width 72 height 14
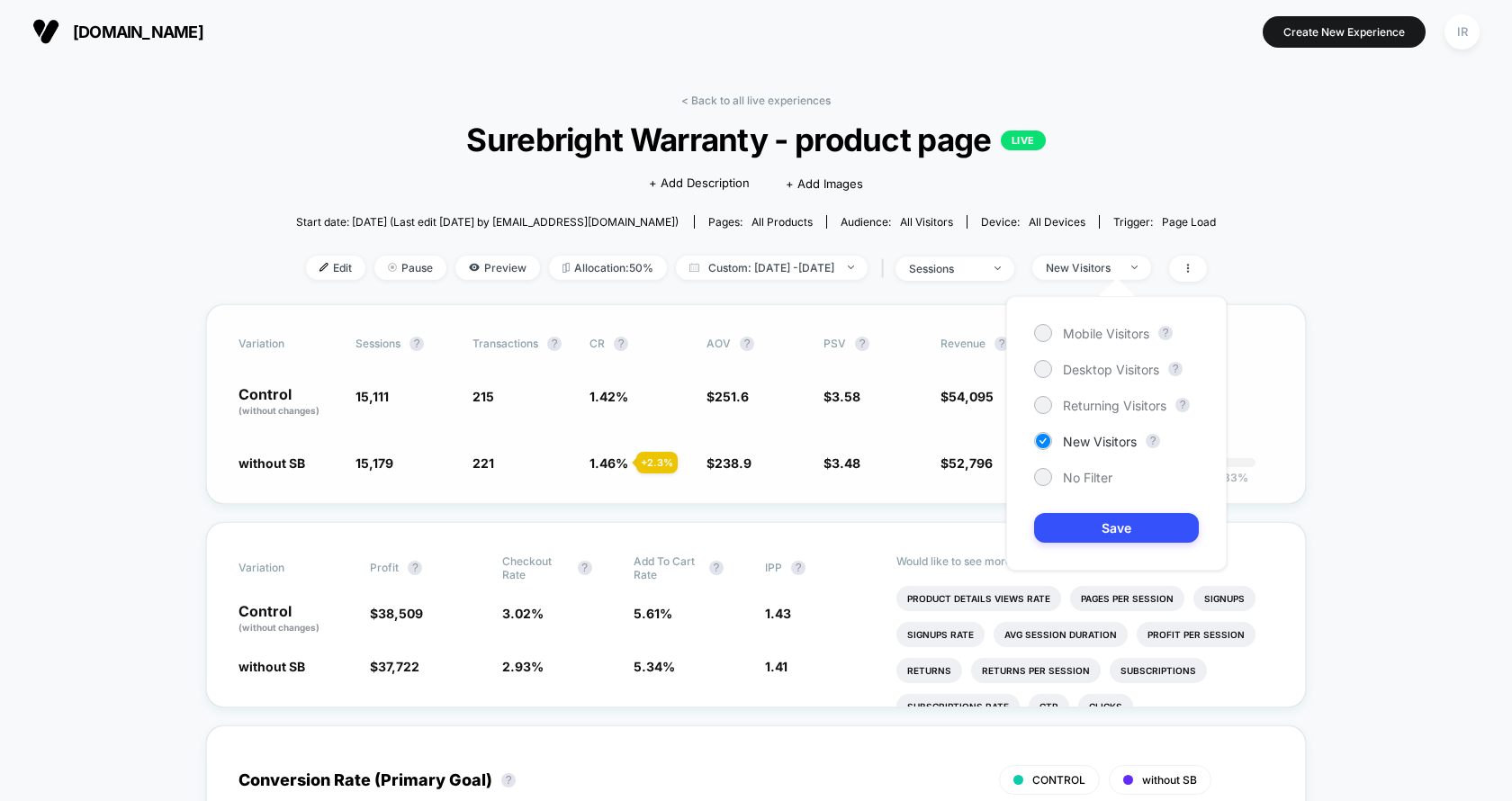
click at [1274, 452] on div "Variation Sessions ? Transactions ? CR ? AOV ? PSV ? Revenue ? OTW ? CI ? Contr…" at bounding box center [756, 404] width 1100 height 200
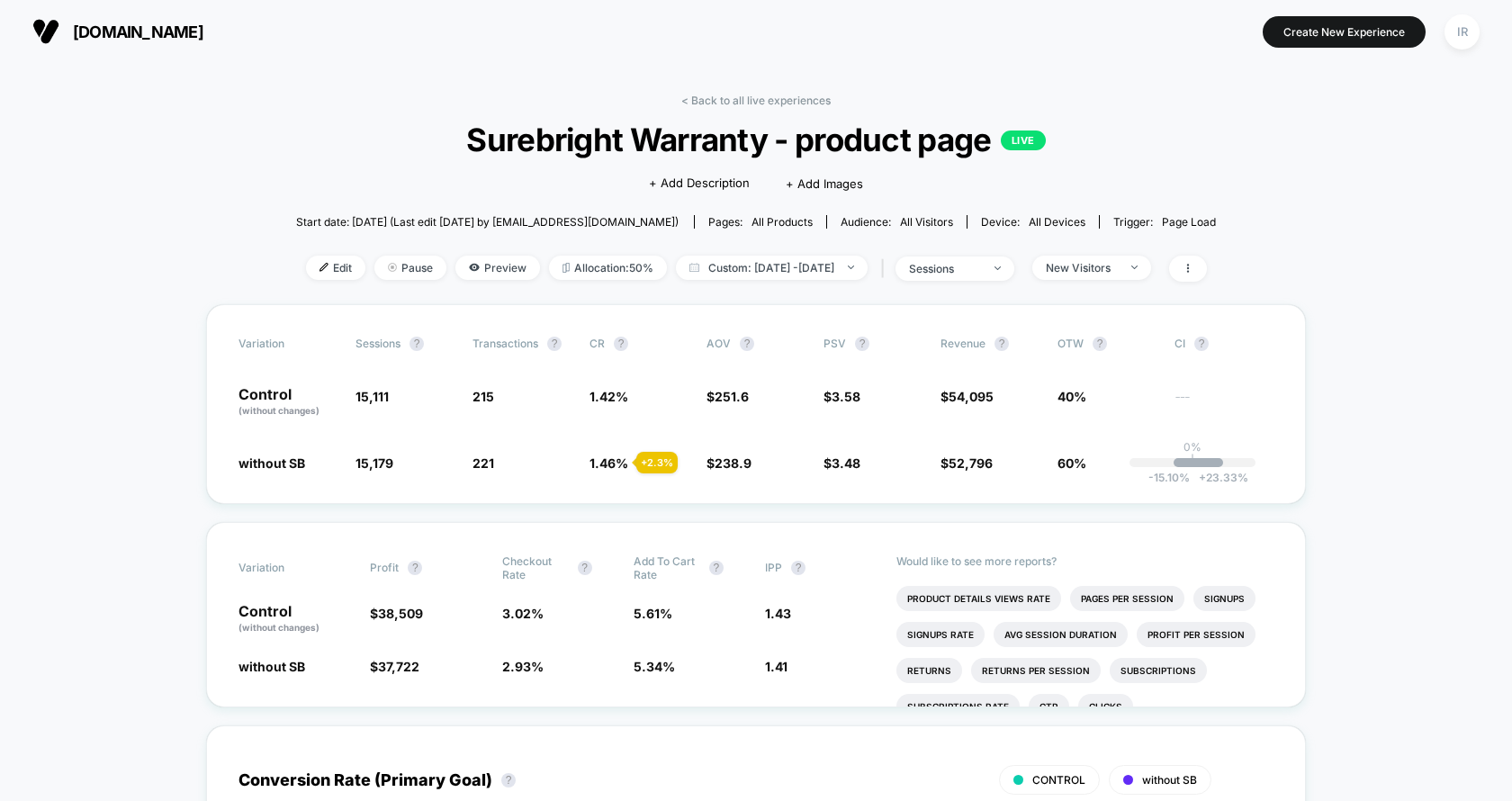
click at [1107, 279] on div "Edit Pause Preview Allocation: 50% Custom: Sep 1, 2025 - Sep 12, 2025 | session…" at bounding box center [756, 269] width 920 height 26
click at [1111, 274] on span "New Visitors" at bounding box center [1092, 268] width 119 height 25
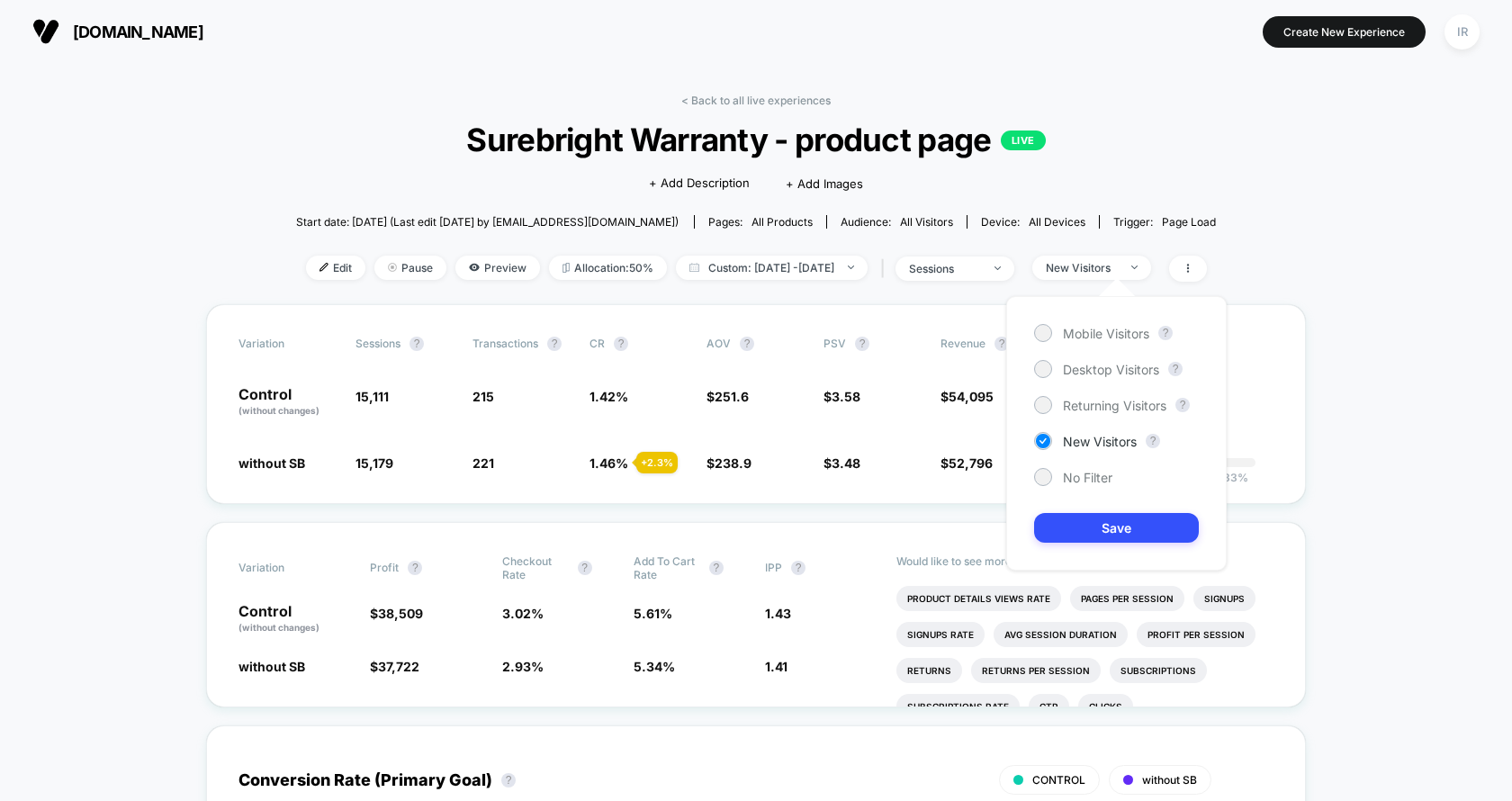
click at [1072, 393] on div "Mobile Visitors ? Desktop Visitors ? Returning Visitors ? New Visitors ? No Fil…" at bounding box center [1116, 433] width 220 height 275
click at [1067, 409] on span "Returning Visitors" at bounding box center [1115, 404] width 103 height 15
click at [1071, 516] on button "Save" at bounding box center [1116, 528] width 164 height 30
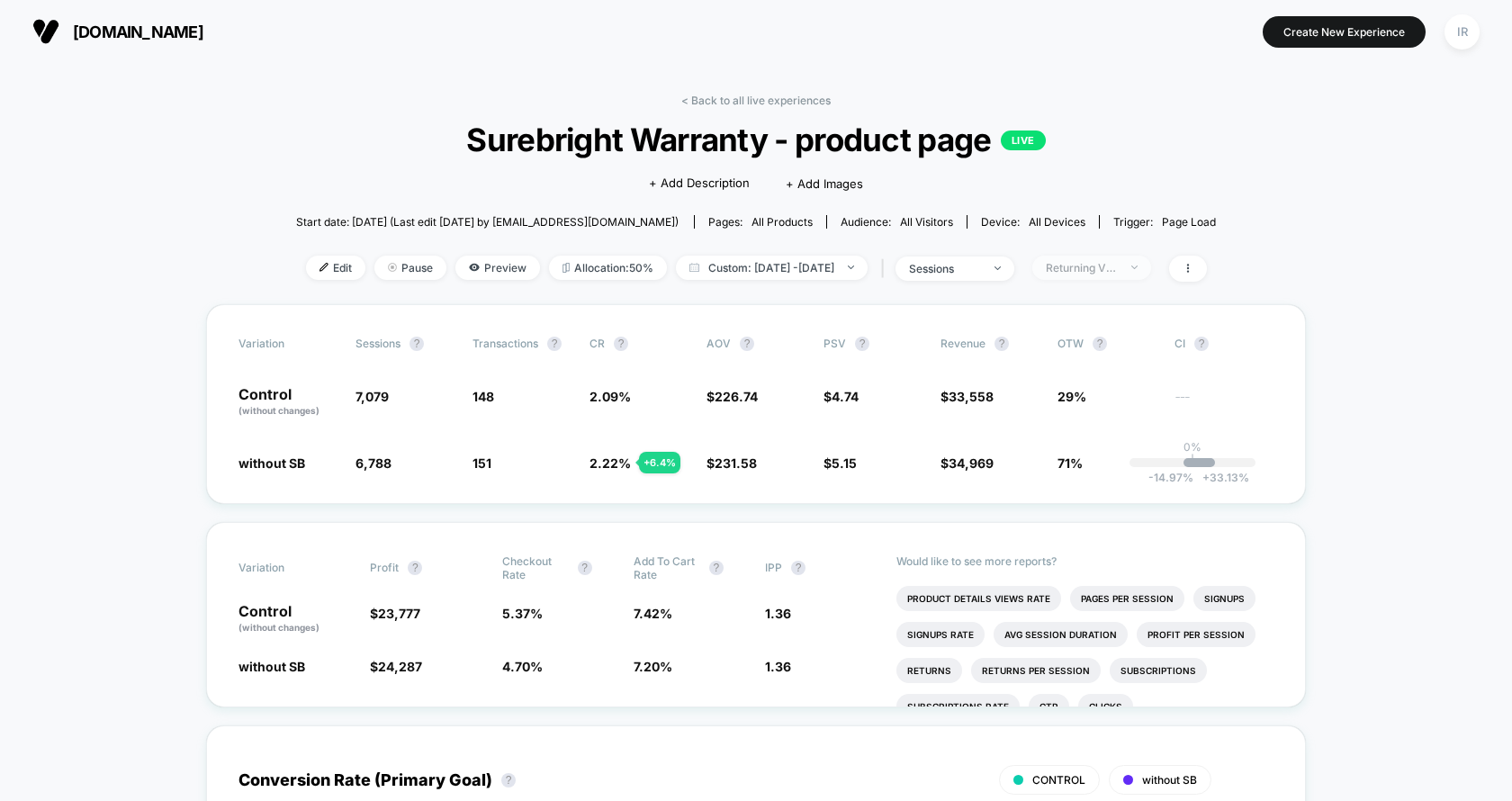
click at [1102, 269] on div "Returning Visitors" at bounding box center [1081, 268] width 72 height 14
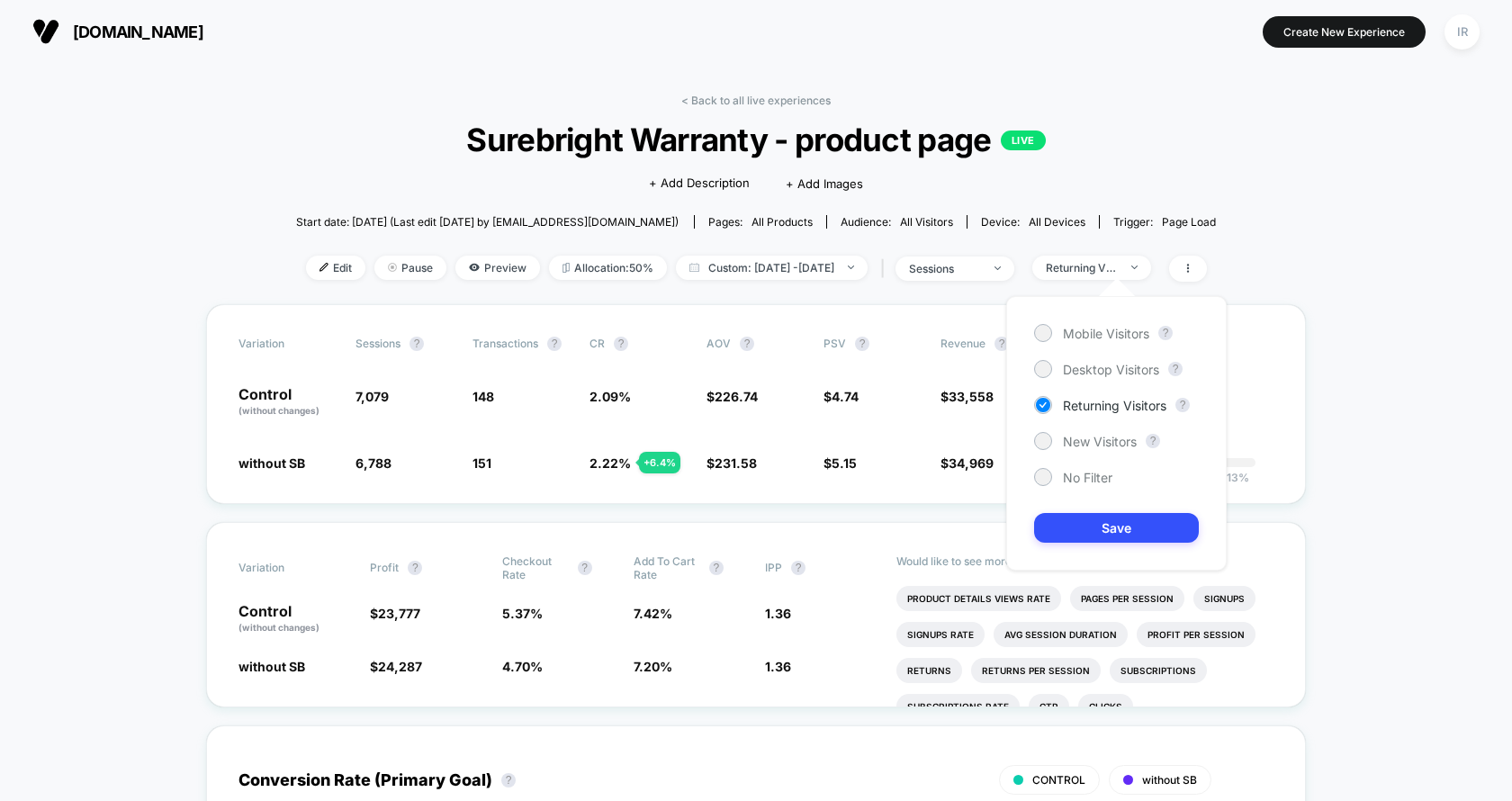
click at [1080, 461] on div "Mobile Visitors ? Desktop Visitors ? Returning Visitors ? New Visitors ? No Fil…" at bounding box center [1116, 433] width 220 height 275
click at [1085, 432] on div "New Visitors" at bounding box center [1085, 441] width 103 height 18
click at [1085, 514] on button "Save" at bounding box center [1116, 528] width 164 height 30
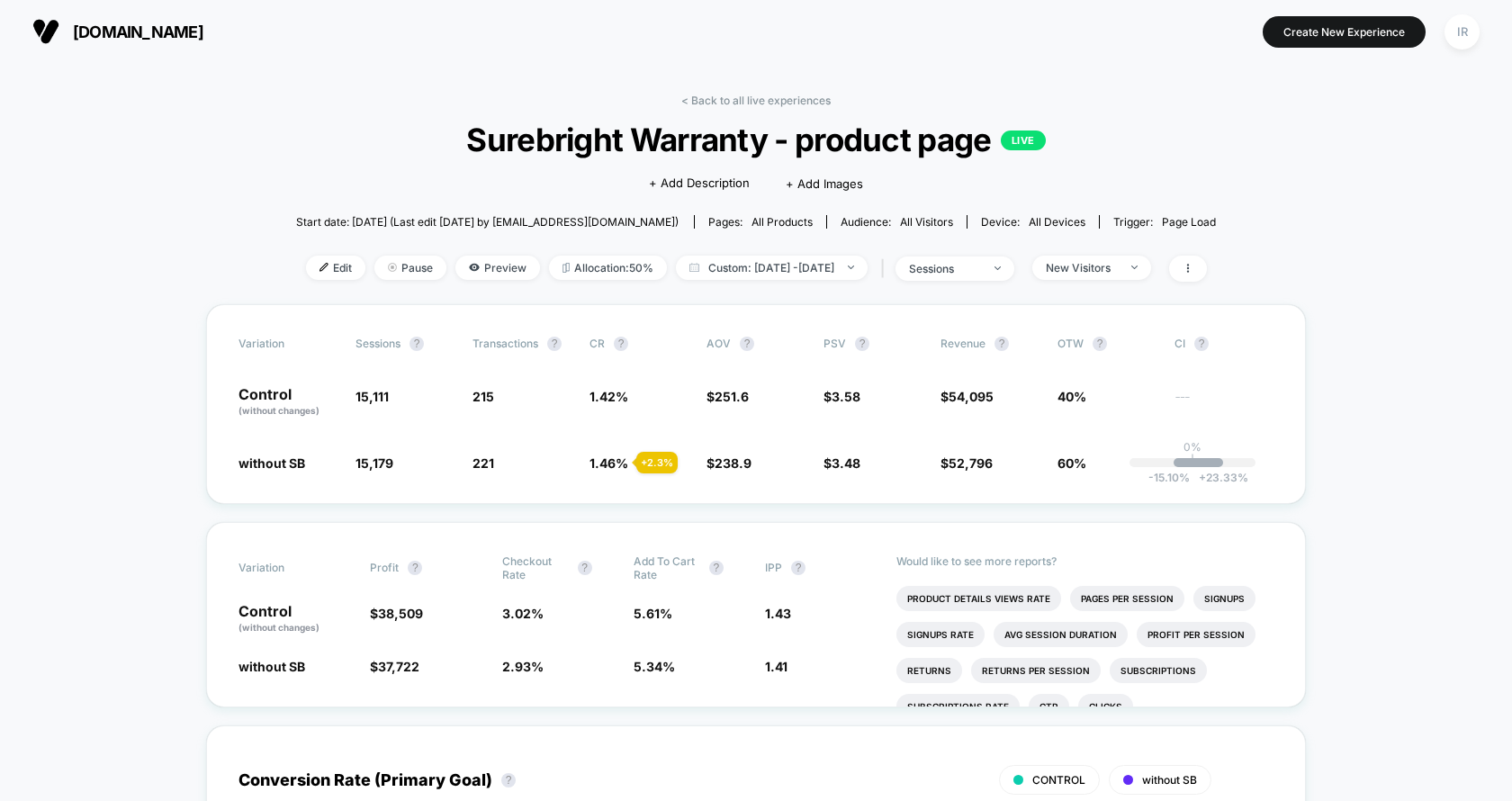
click at [1093, 280] on div "Edit Pause Preview Allocation: 50% Custom: Sep 1, 2025 - Sep 12, 2025 | session…" at bounding box center [756, 269] width 920 height 26
click at [1095, 274] on span "New Visitors" at bounding box center [1092, 268] width 119 height 25
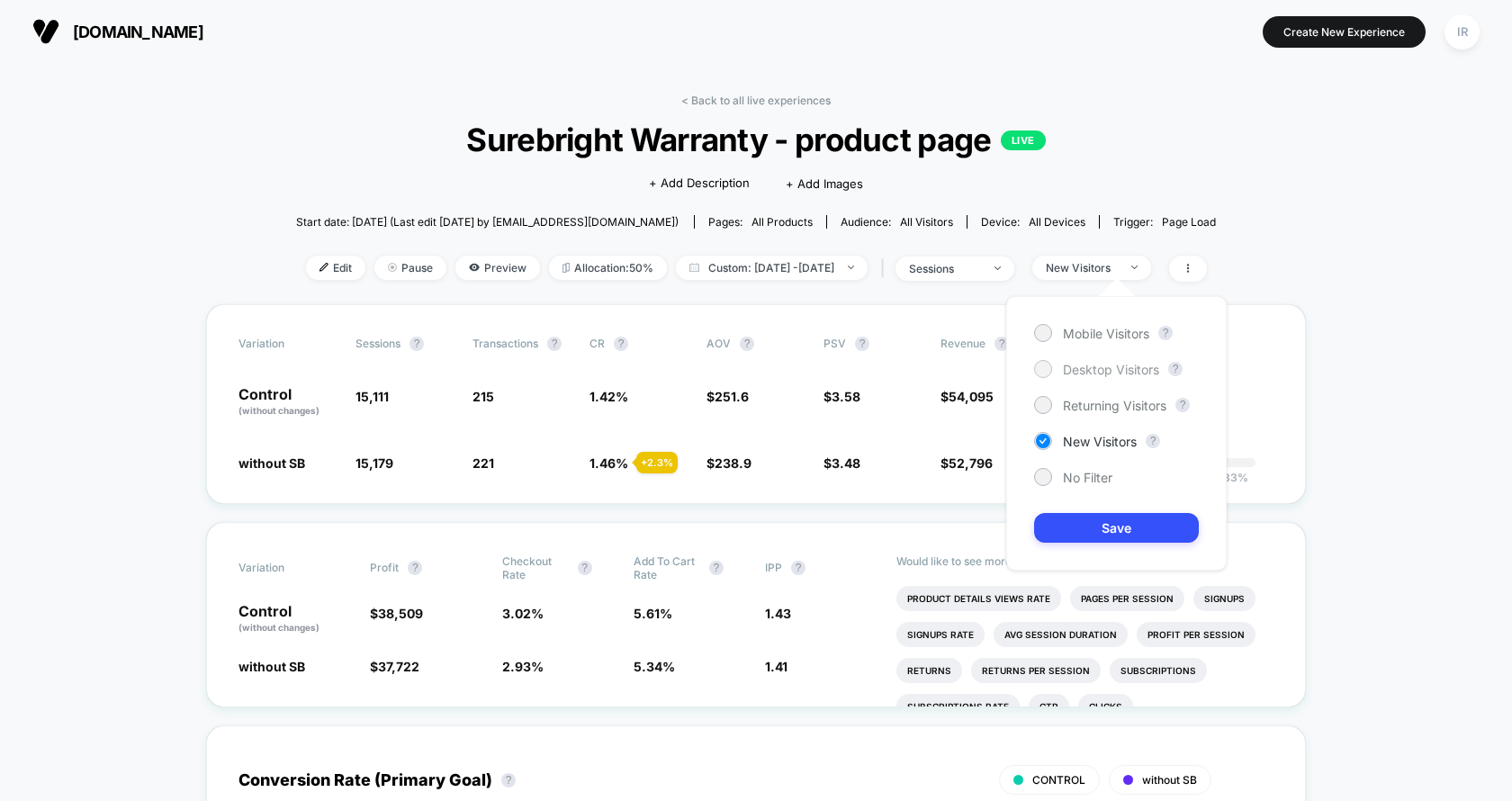
click at [1063, 368] on span "Desktop Visitors" at bounding box center [1111, 369] width 96 height 15
click at [1077, 529] on button "Save" at bounding box center [1116, 528] width 164 height 30
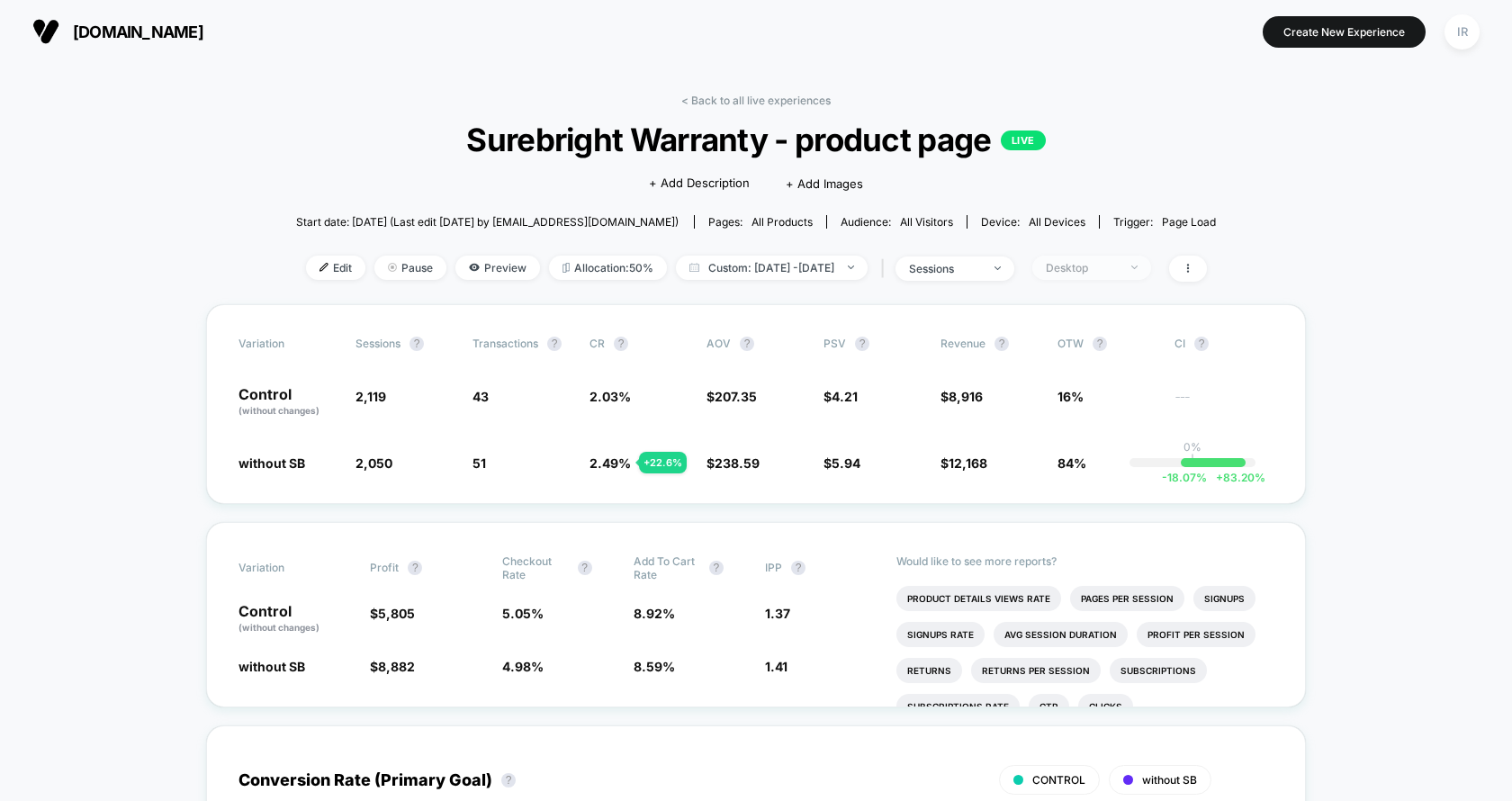
click at [1083, 268] on div "Desktop" at bounding box center [1081, 268] width 72 height 14
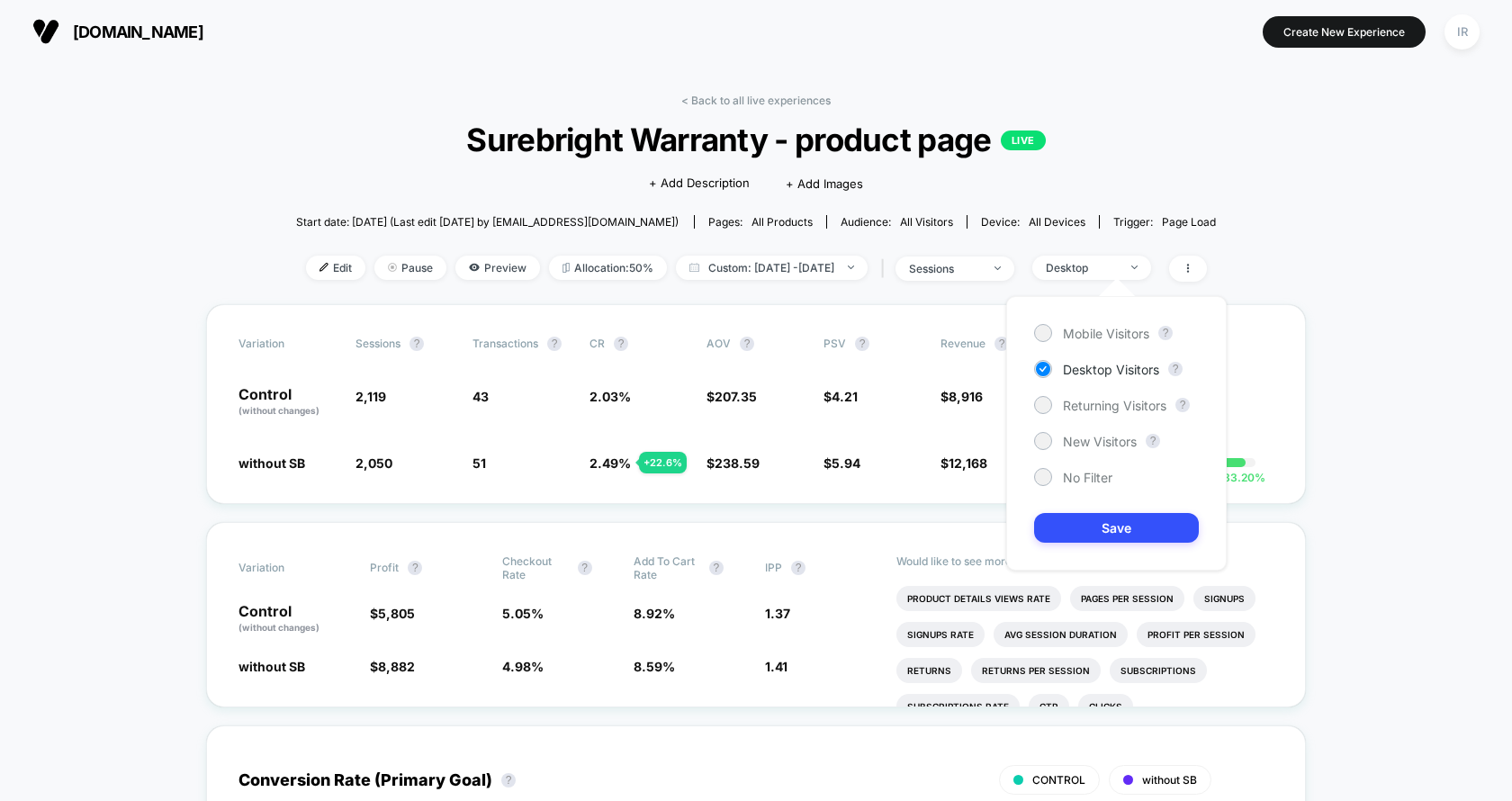
click at [1061, 304] on div "Mobile Visitors ? Desktop Visitors ? Returning Visitors ? New Visitors ? No Fil…" at bounding box center [1116, 433] width 220 height 275
click at [1053, 332] on div "Mobile Visitors" at bounding box center [1091, 333] width 115 height 18
click at [1070, 515] on button "Save" at bounding box center [1116, 528] width 164 height 30
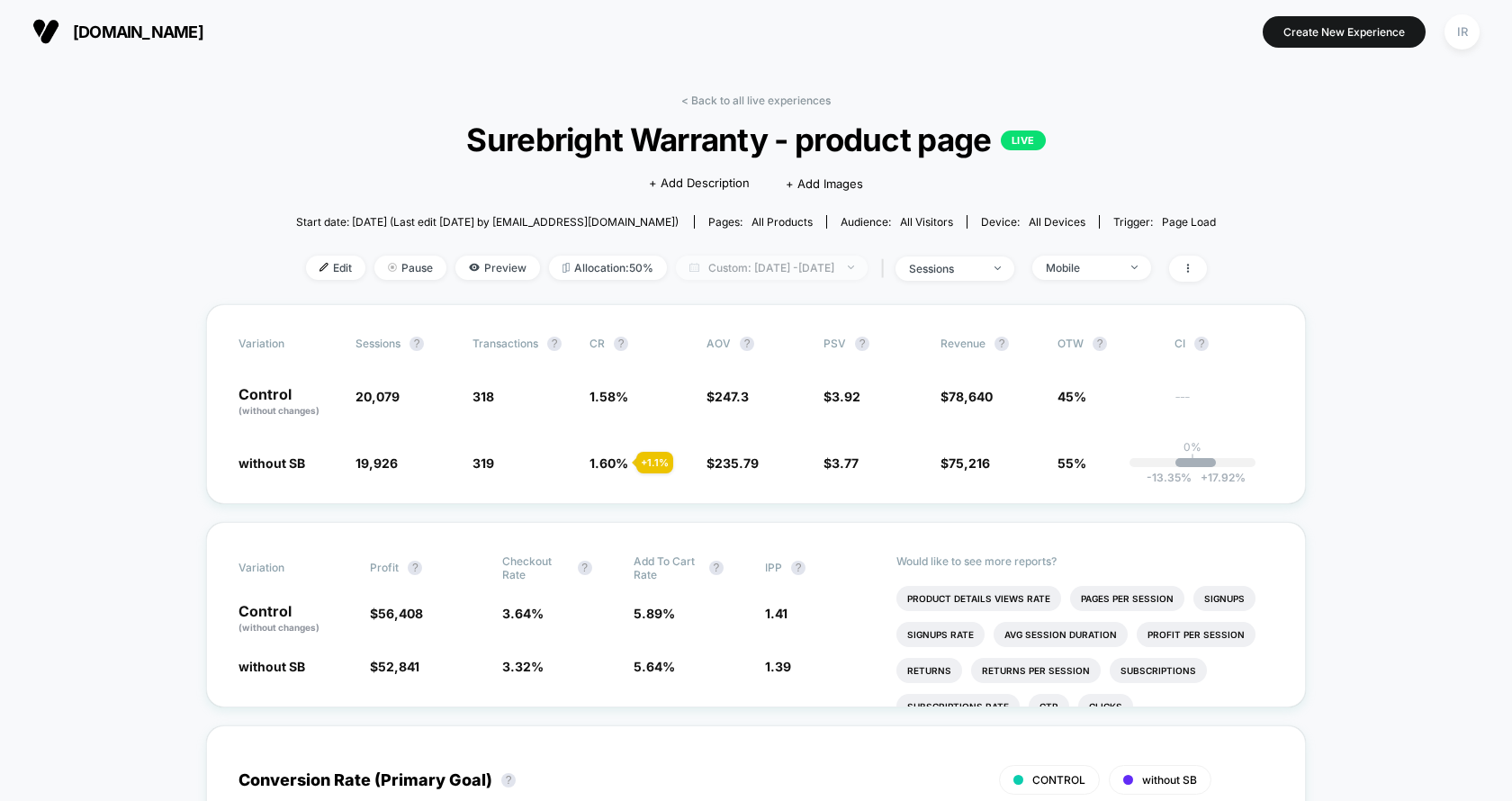
click at [694, 273] on span "Custom: Sep 1, 2025 - Sep 12, 2025" at bounding box center [771, 268] width 191 height 25
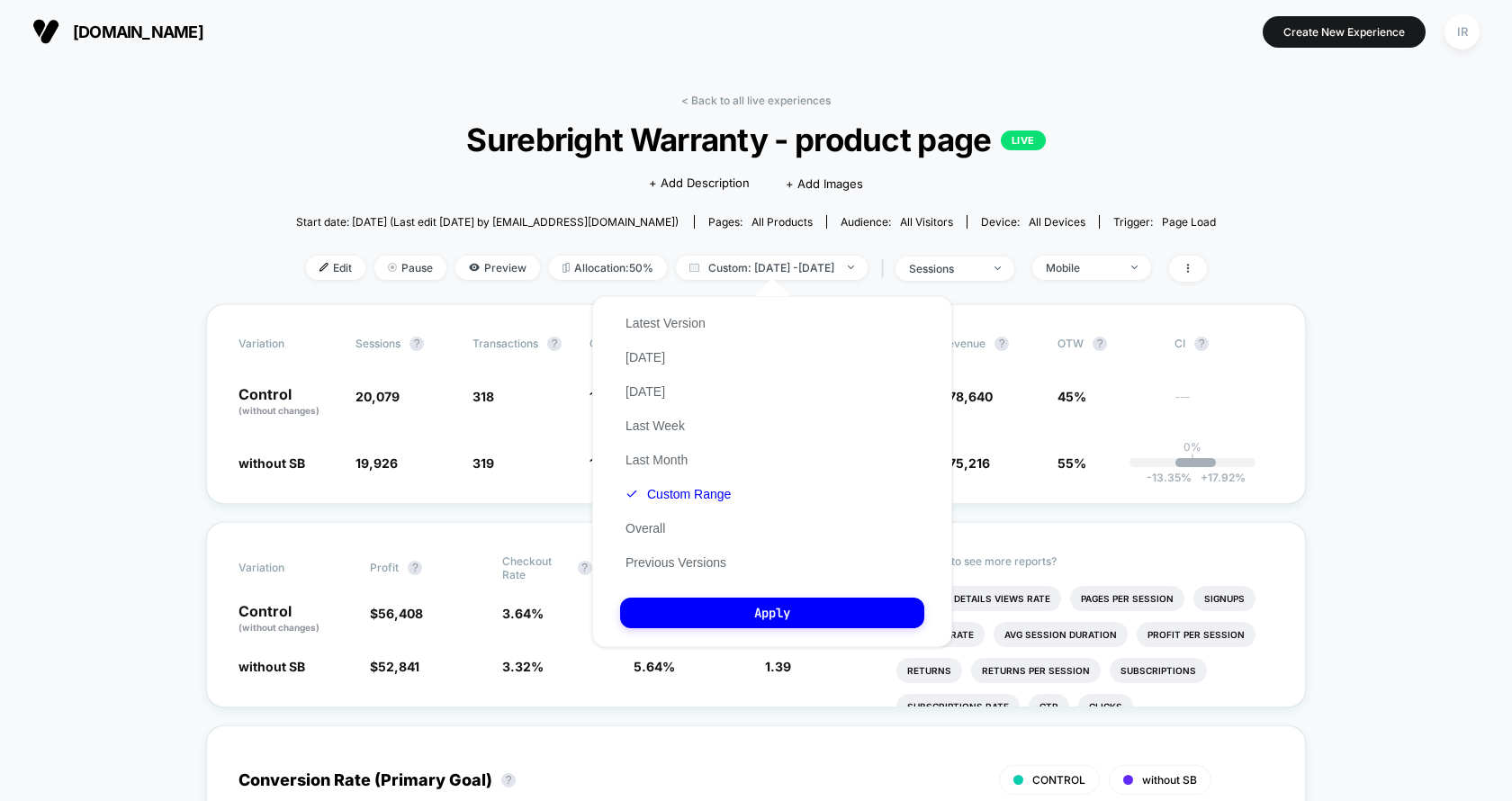
click at [644, 181] on div "Click to edit experience details + Add Description + Add Images" at bounding box center [756, 182] width 553 height 48
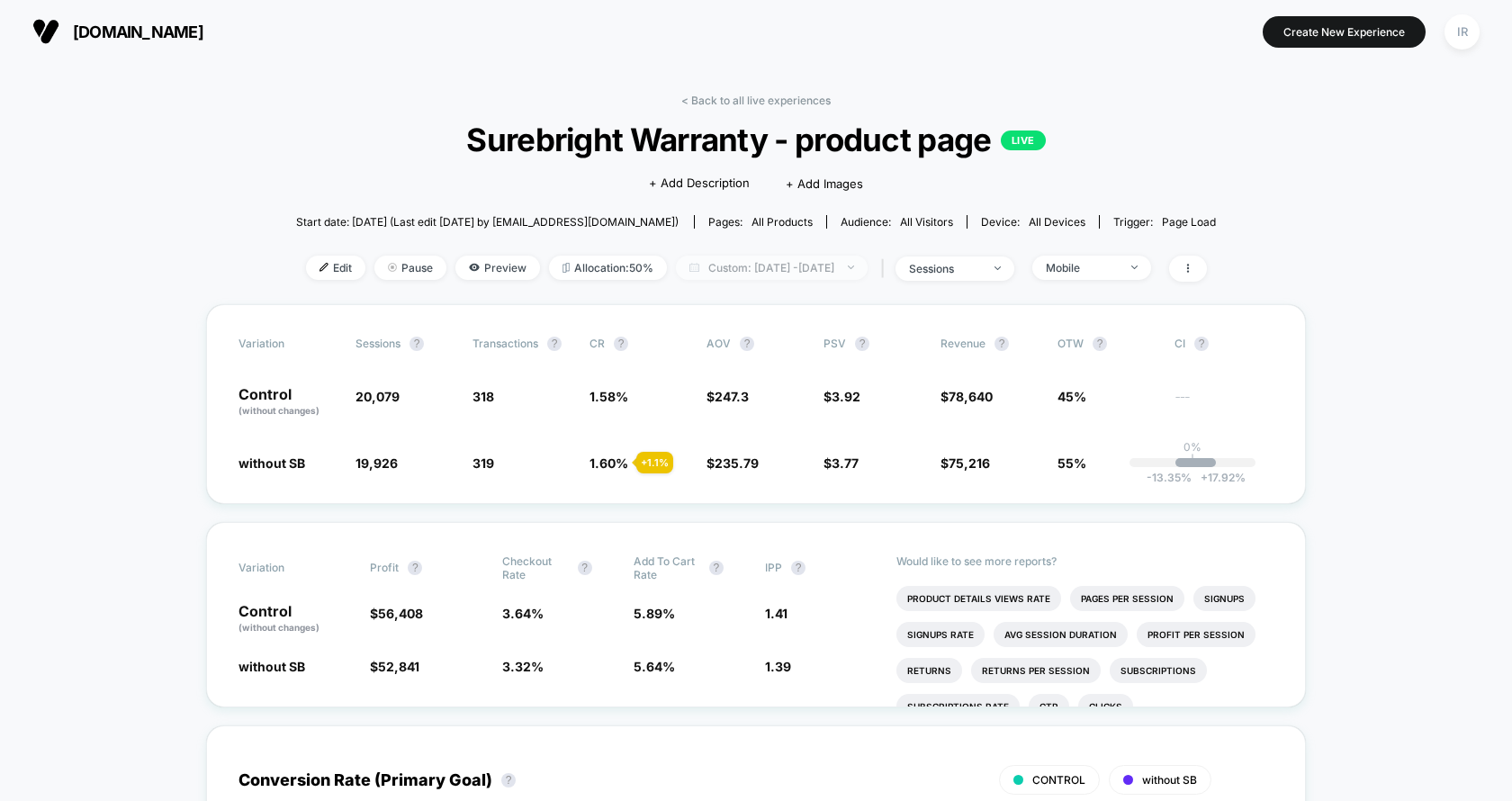
click at [697, 258] on span "Custom: Sep 1, 2025 - Sep 12, 2025" at bounding box center [771, 268] width 191 height 25
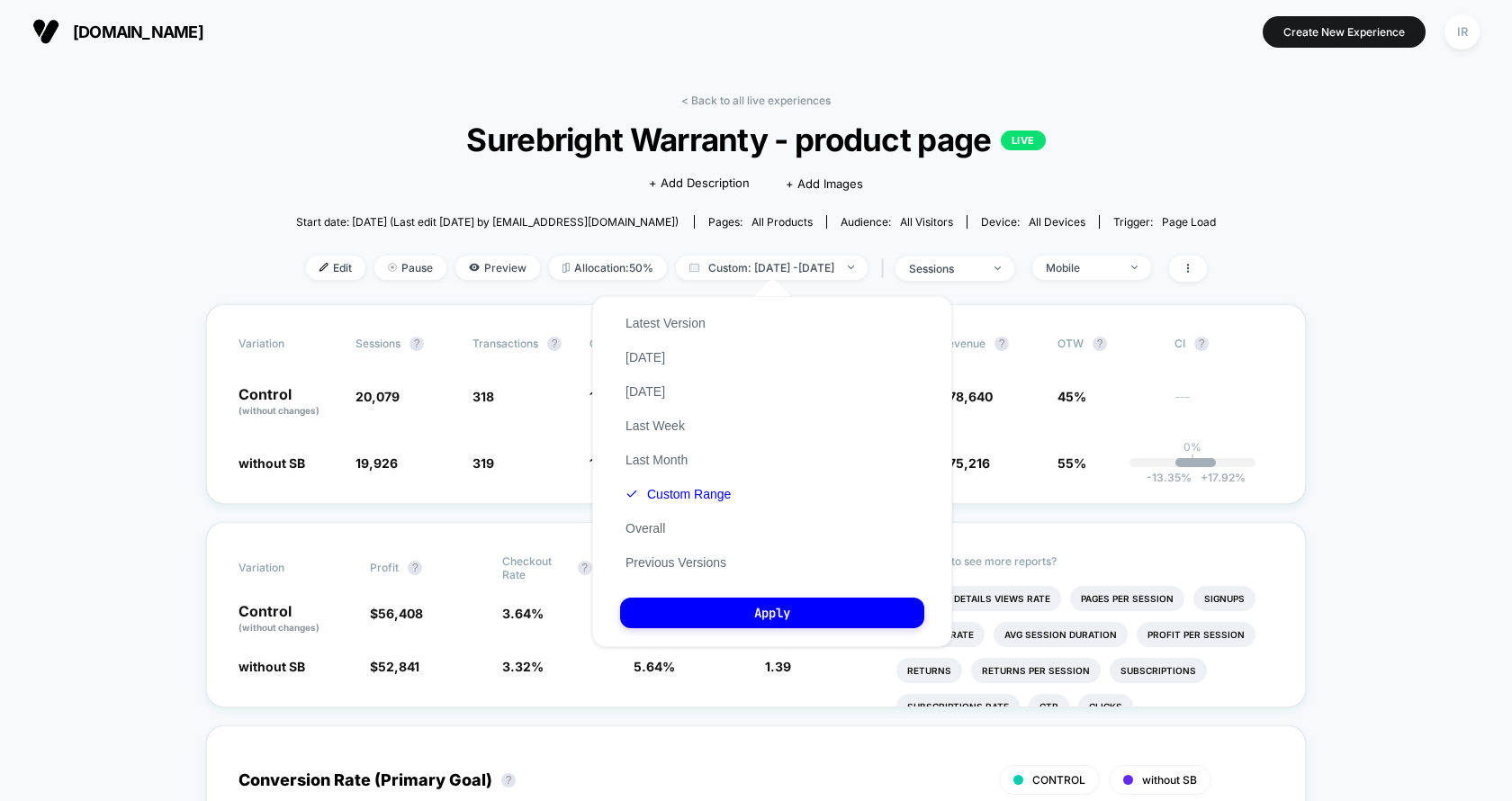
click at [677, 539] on div "Latest Version Today Yesterday Last Week Last Month Custom Range Overall Previo…" at bounding box center [678, 443] width 116 height 274
click at [652, 530] on button "Overall" at bounding box center [645, 528] width 51 height 16
click at [689, 622] on button "Apply" at bounding box center [772, 613] width 304 height 31
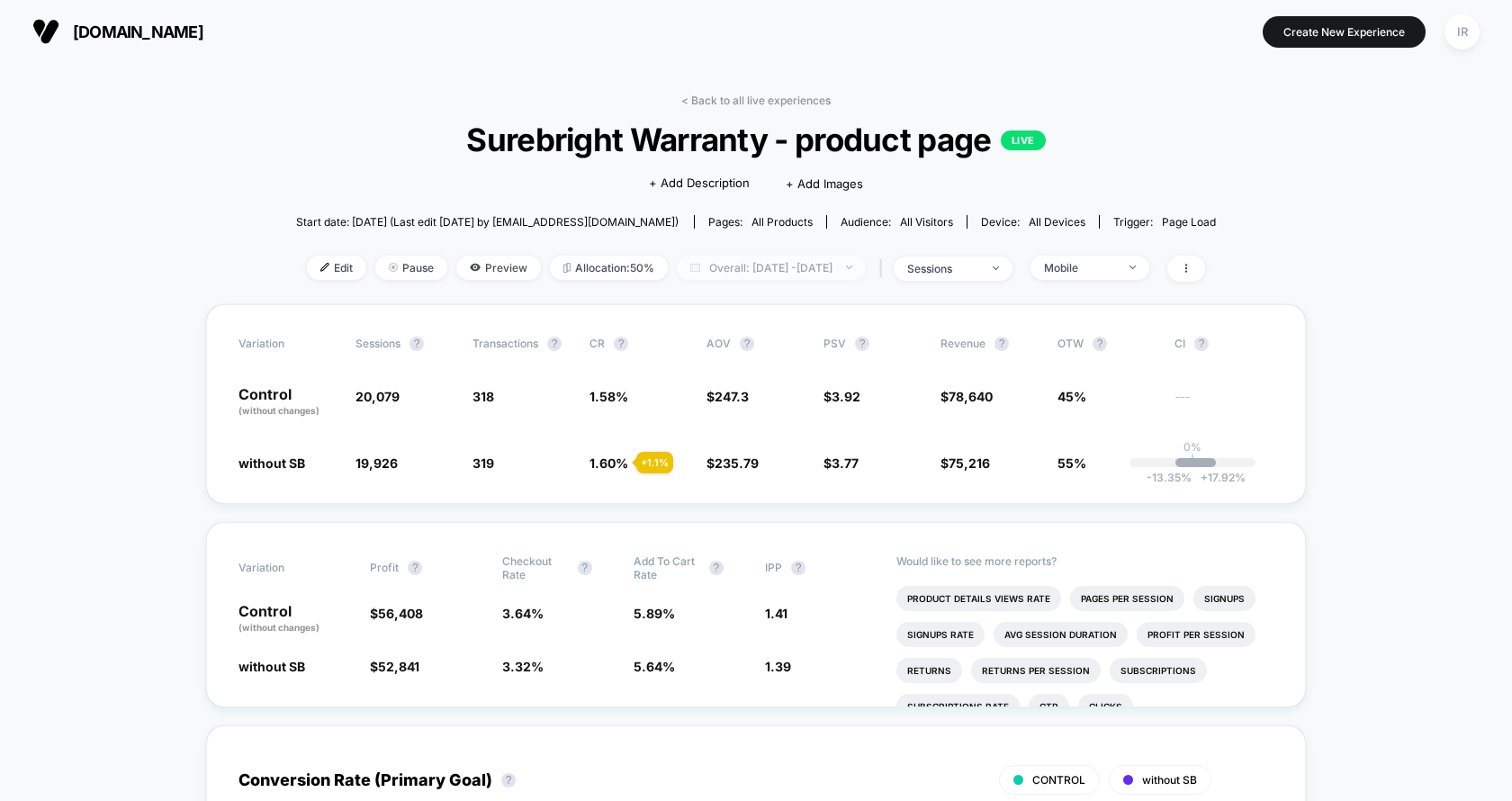
click at [779, 275] on span "Overall: Sep 5, 2025 - Sep 12, 2025" at bounding box center [771, 268] width 189 height 25
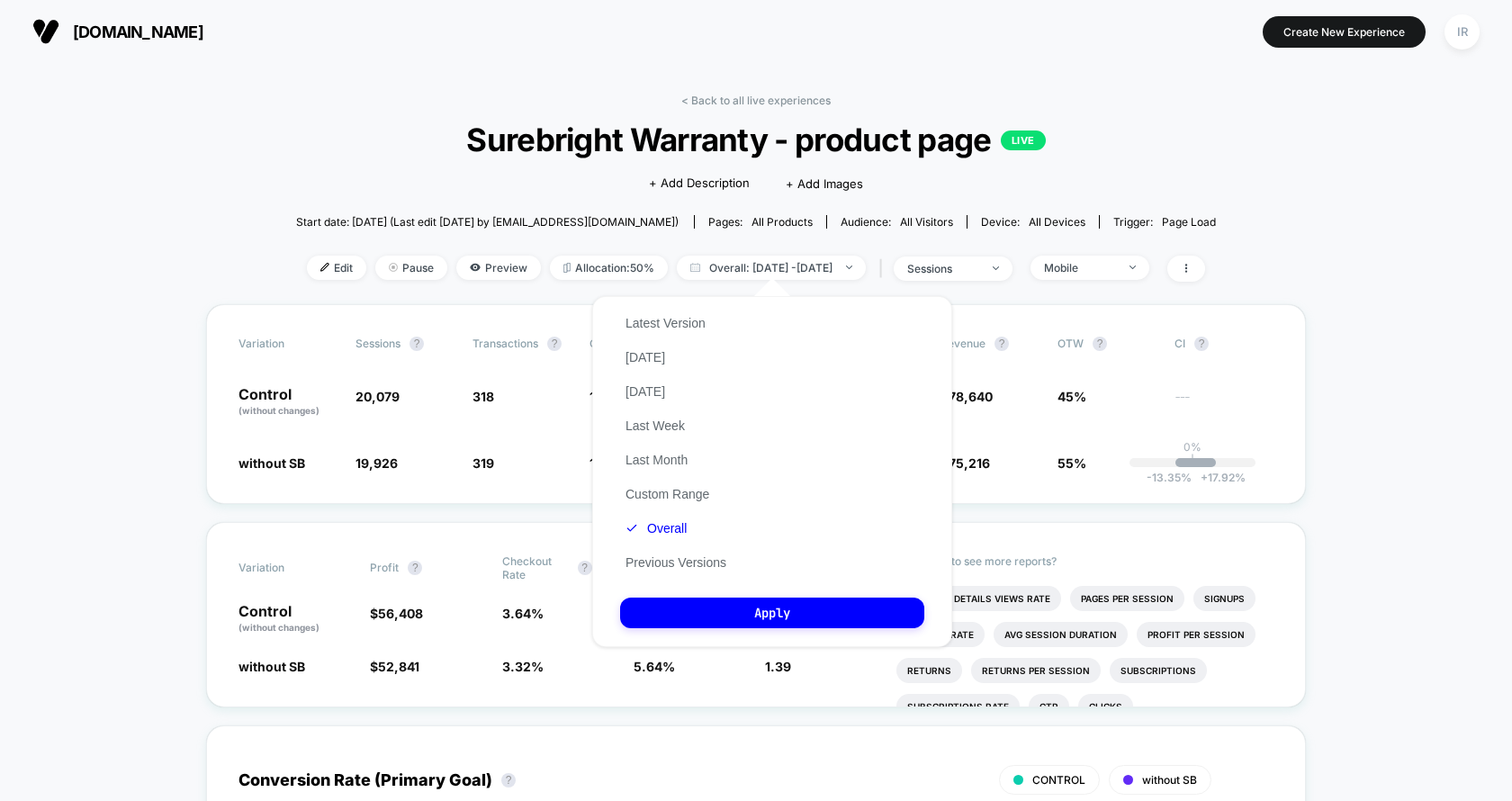
click at [721, 326] on div "Latest Version Today Yesterday Last Week Last Month Custom Range Overall Previo…" at bounding box center [676, 443] width 112 height 274
click at [679, 325] on button "Latest Version" at bounding box center [666, 323] width 91 height 16
click at [741, 620] on button "Apply" at bounding box center [772, 613] width 304 height 31
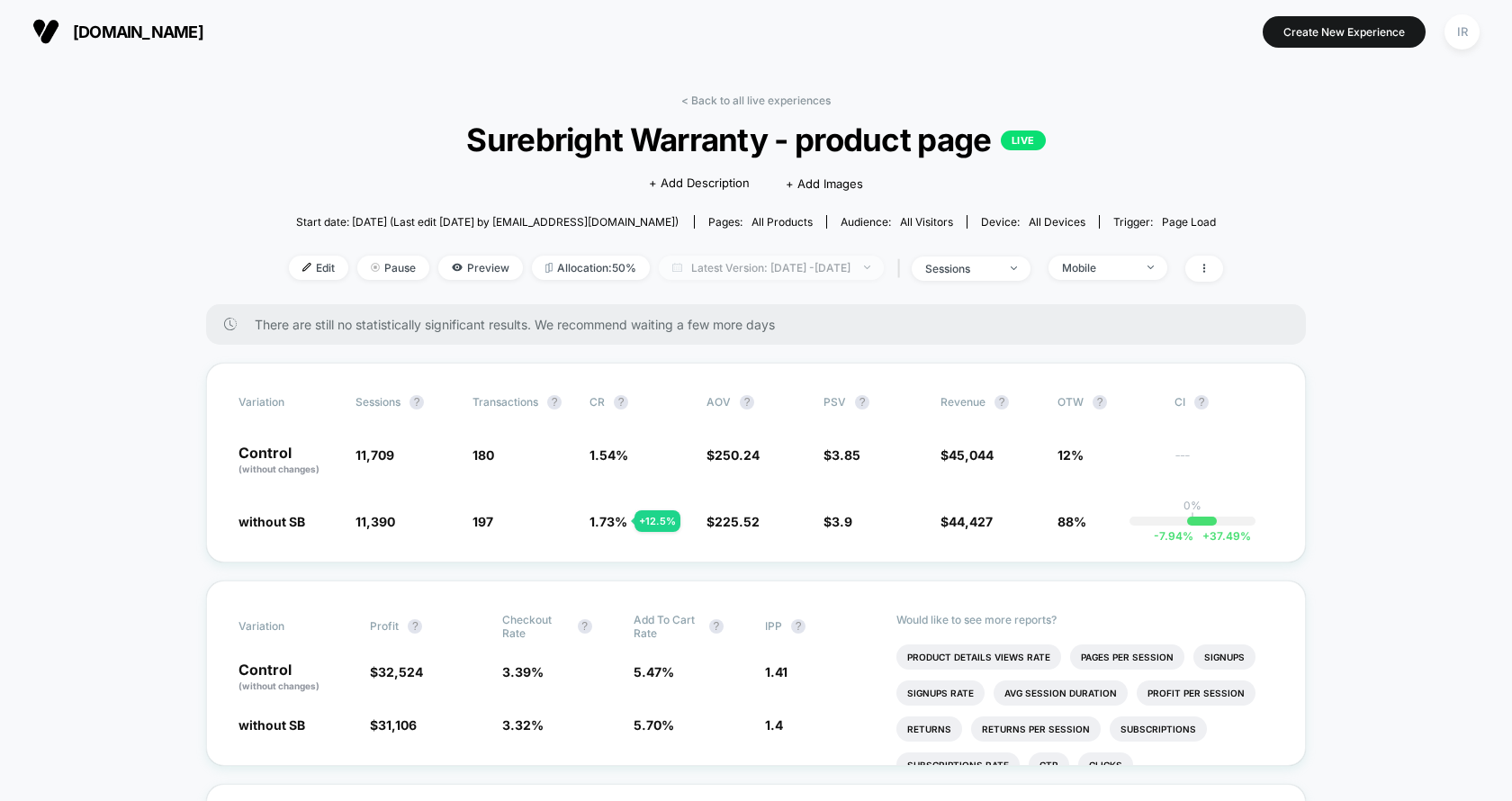
click at [749, 261] on span "Latest Version: Sep 8, 2025 - Sep 11, 2025" at bounding box center [771, 268] width 225 height 25
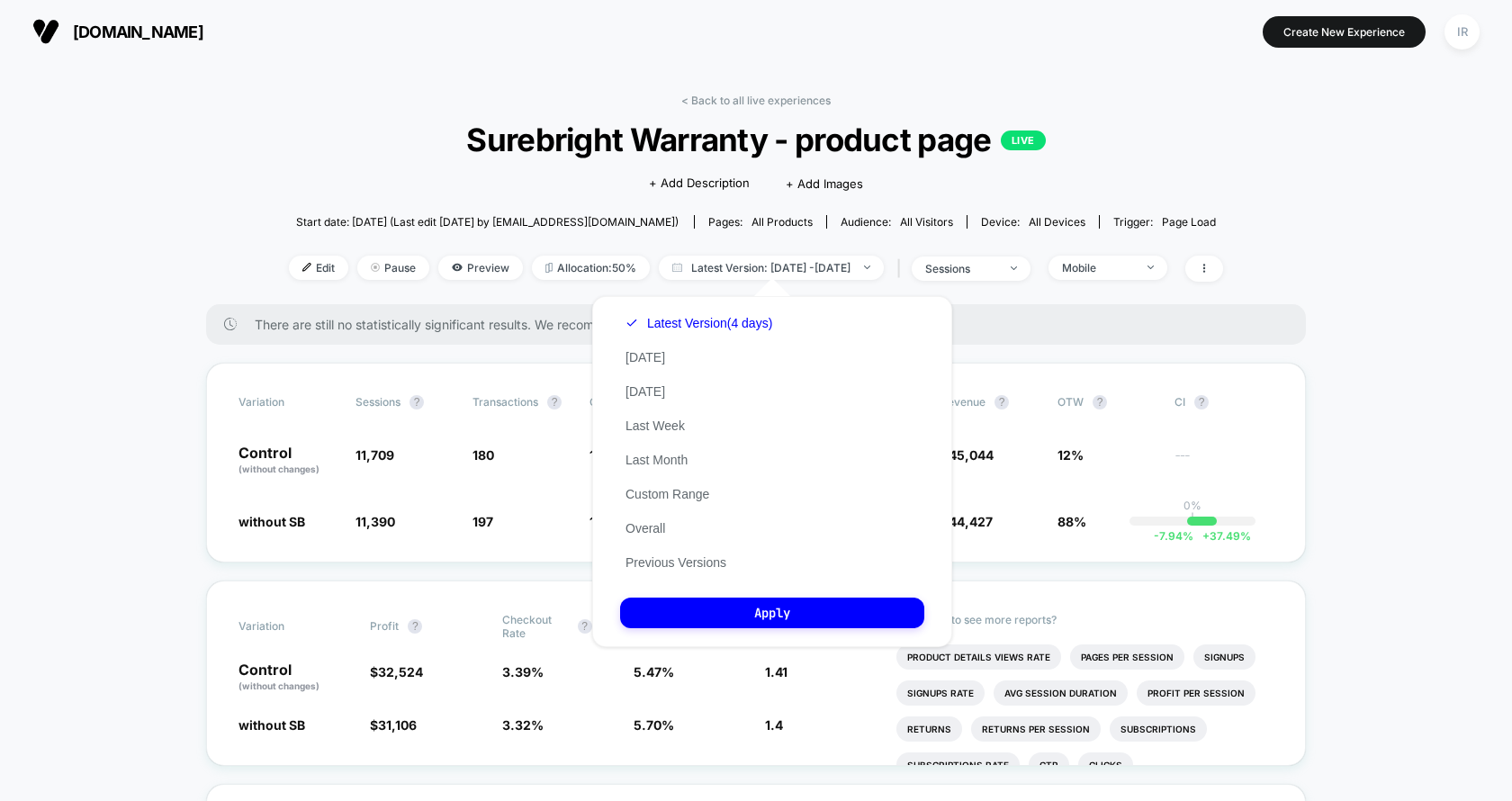
click at [660, 542] on div "Latest Version (4 days) Today Yesterday Last Week Last Month Custom Range Overa…" at bounding box center [699, 443] width 158 height 274
click at [653, 533] on button "Overall" at bounding box center [645, 528] width 51 height 16
click at [694, 620] on button "Apply" at bounding box center [772, 613] width 304 height 31
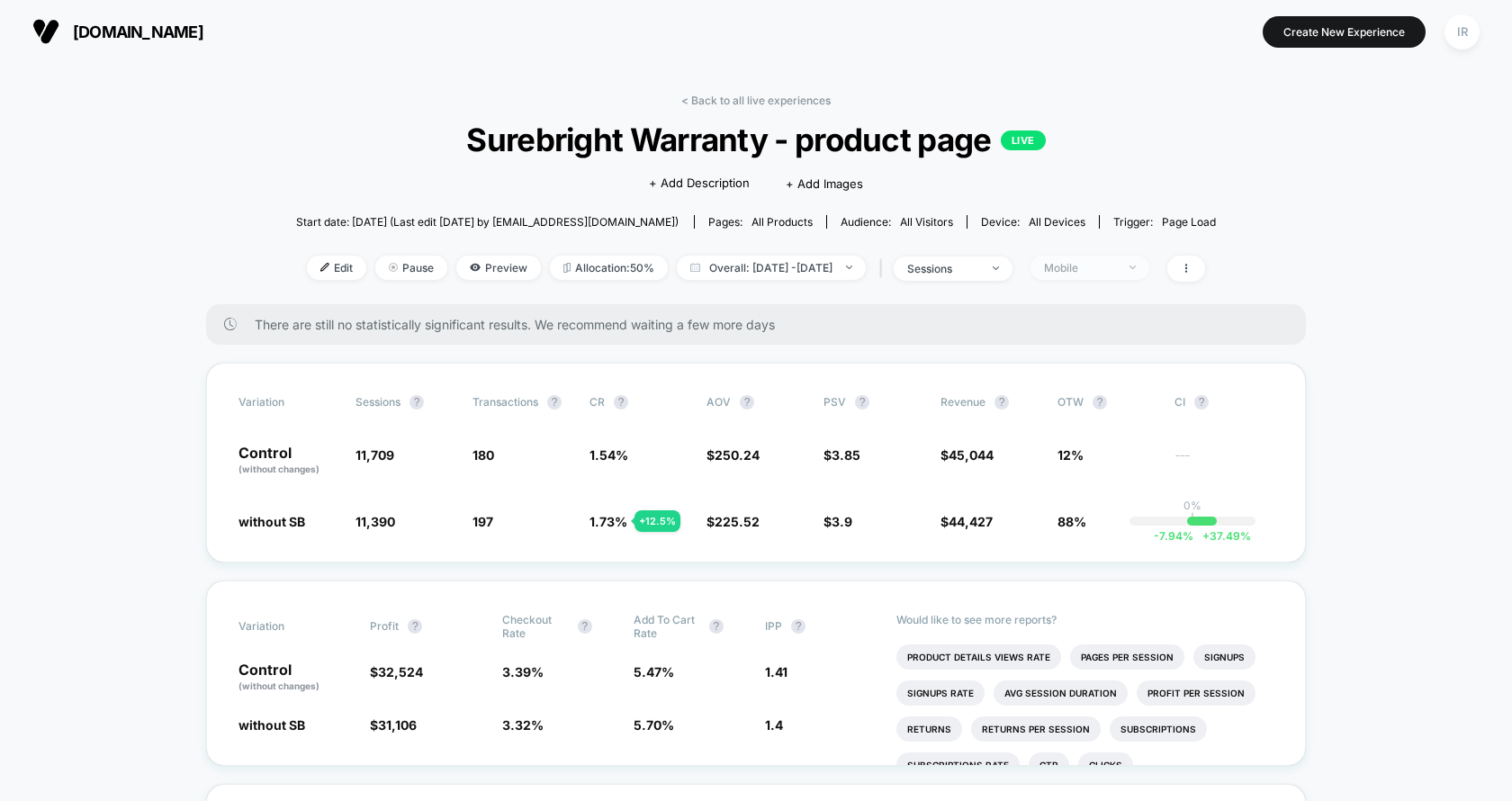
click at [1088, 256] on span "Mobile" at bounding box center [1090, 268] width 119 height 25
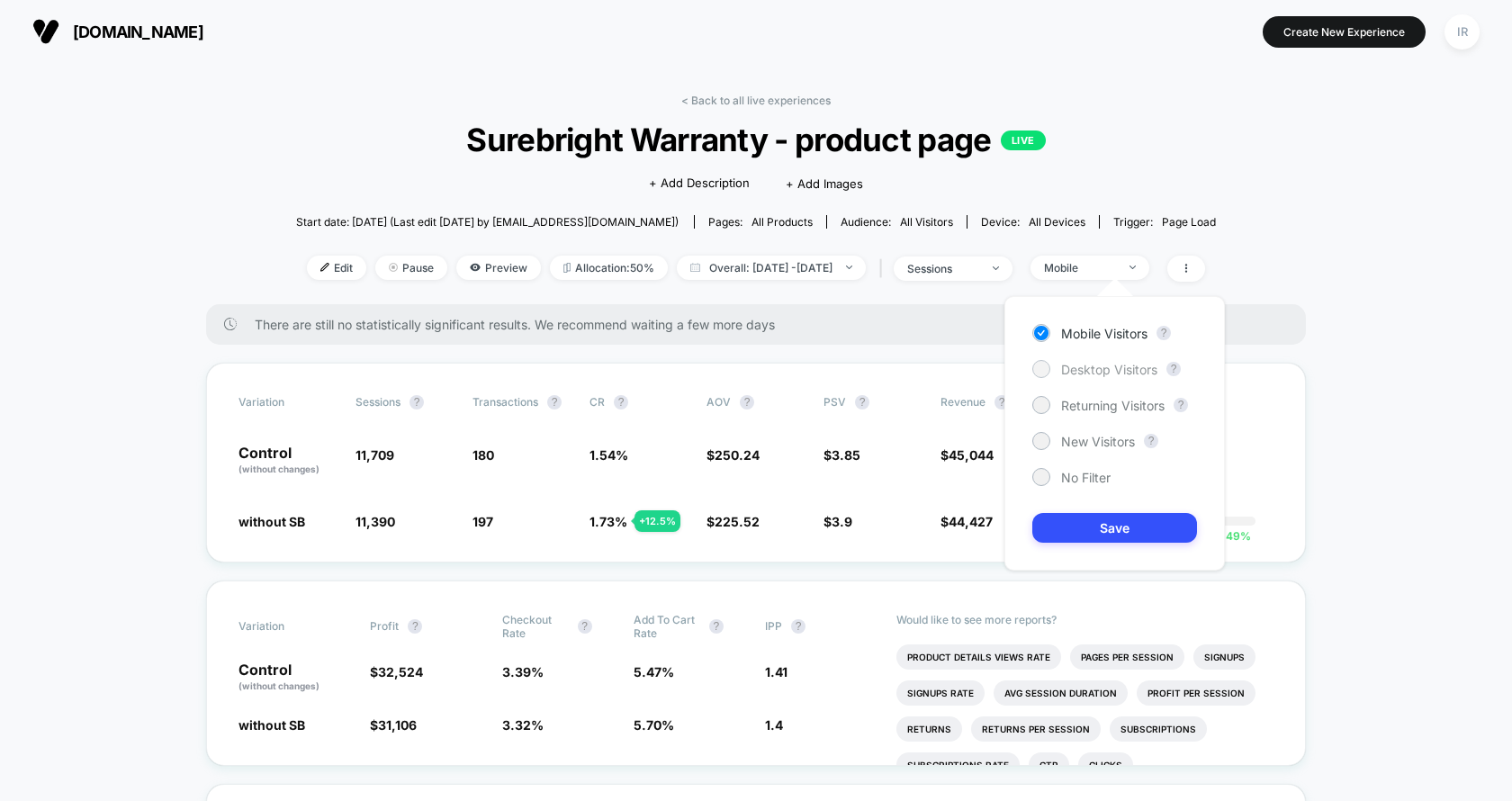
click at [1055, 368] on div "Desktop Visitors" at bounding box center [1095, 369] width 125 height 18
click at [1110, 537] on button "Save" at bounding box center [1115, 528] width 164 height 30
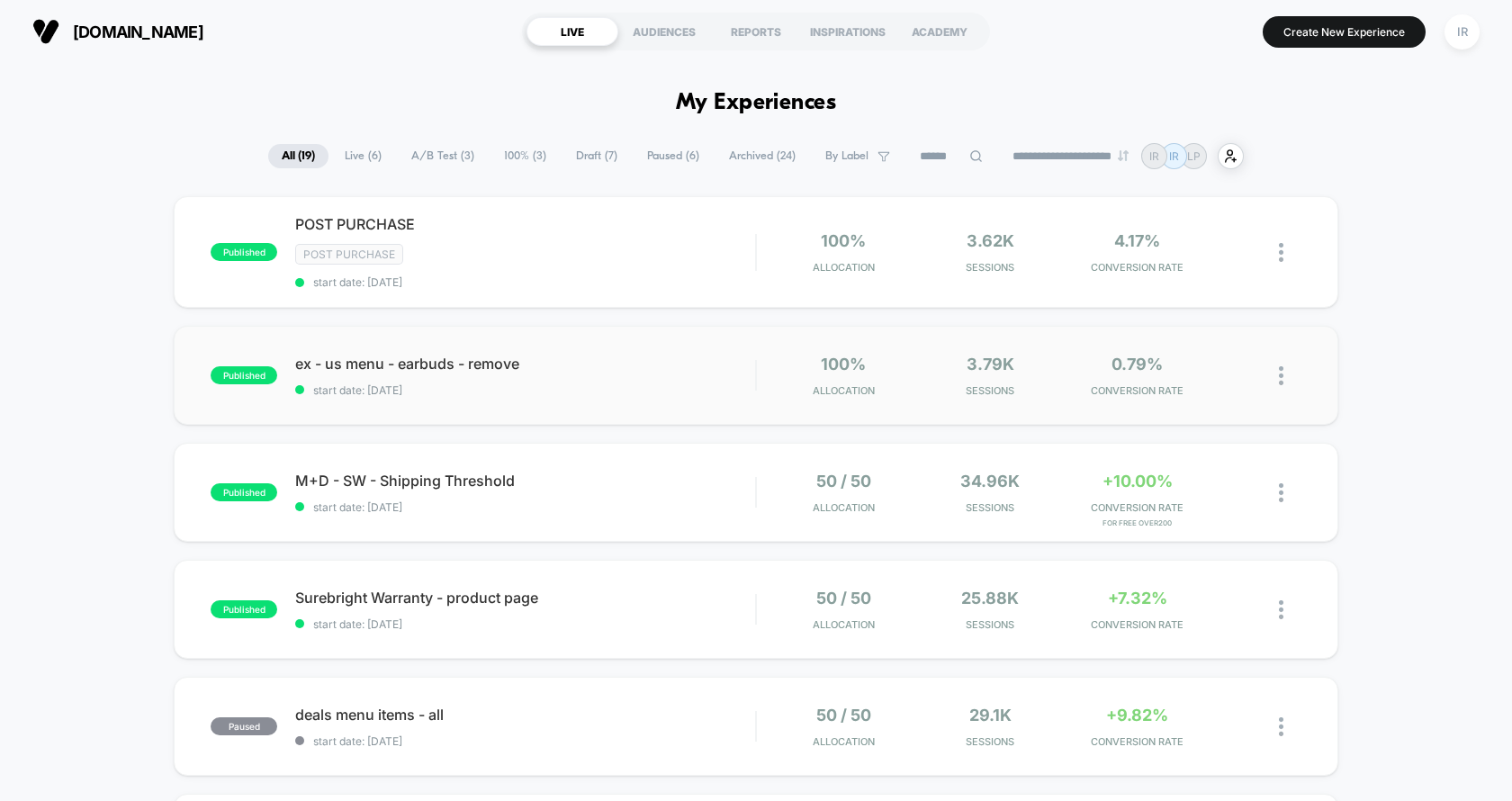
drag, startPoint x: 1371, startPoint y: 230, endPoint x: 975, endPoint y: 390, distance: 427.1
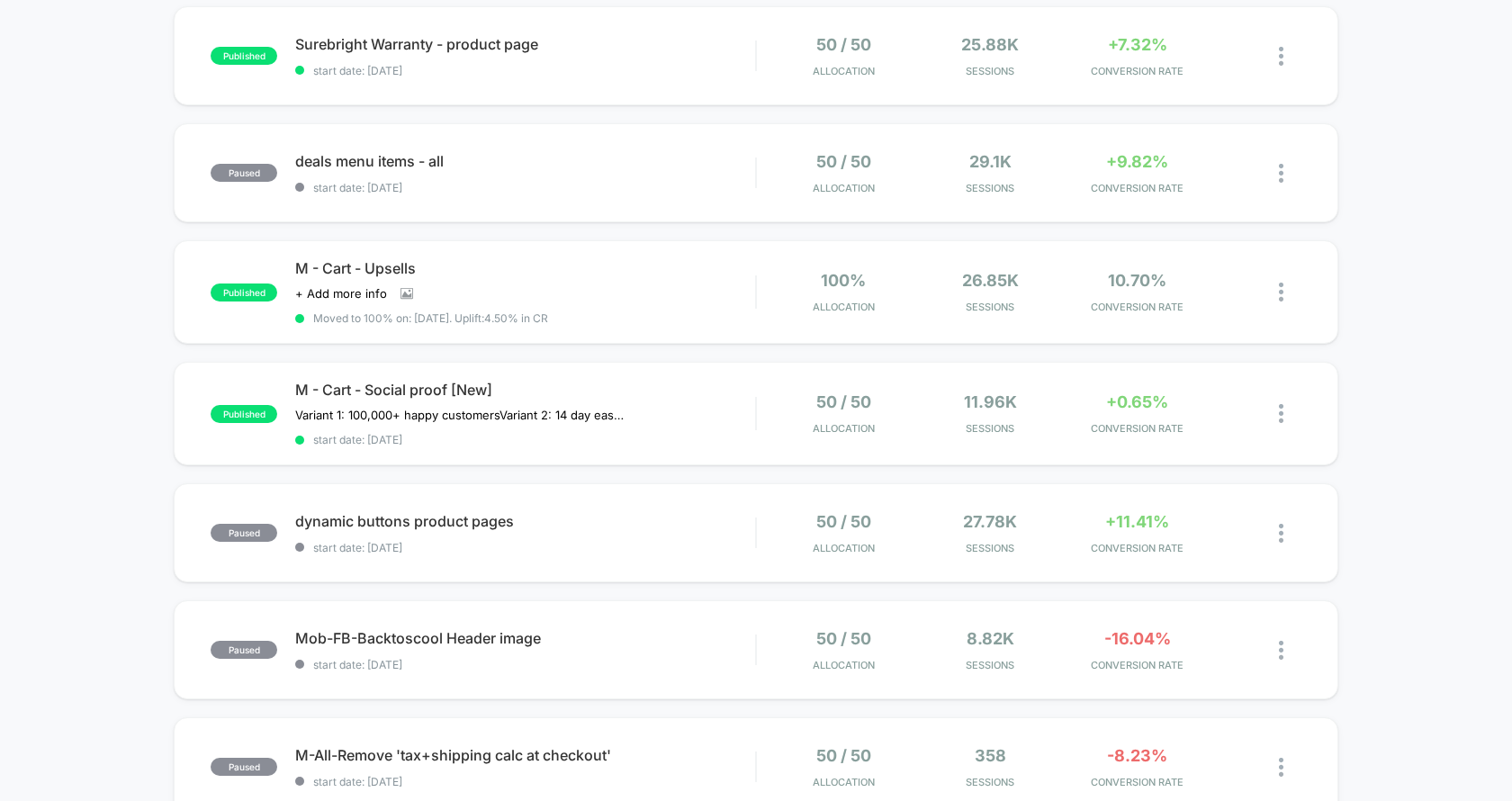
scroll to position [571, 0]
